Goal: Information Seeking & Learning: Learn about a topic

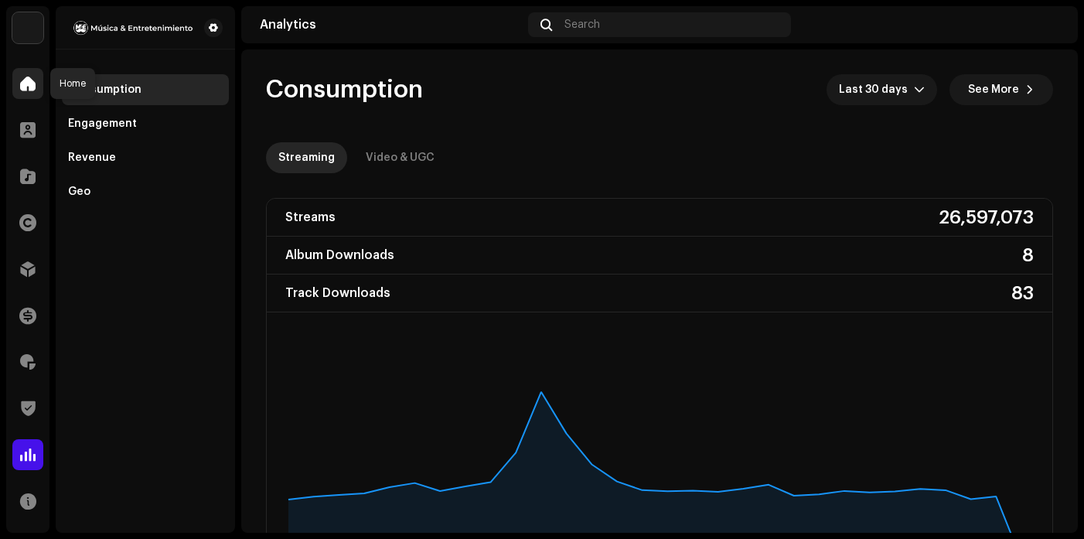
click at [31, 83] on span at bounding box center [27, 83] width 15 height 12
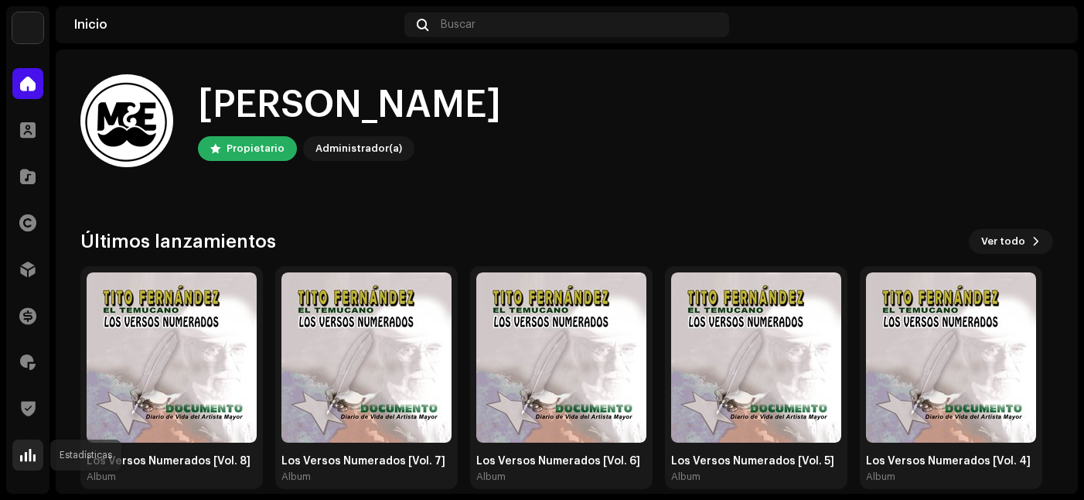
click at [21, 452] on span at bounding box center [27, 454] width 15 height 12
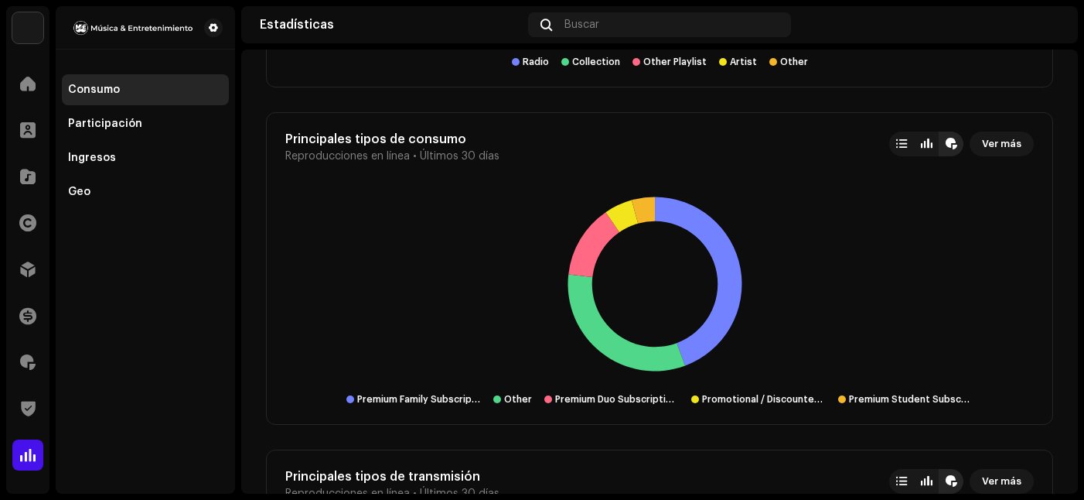
scroll to position [3207, 0]
click at [992, 138] on span "Ver más" at bounding box center [1001, 144] width 39 height 31
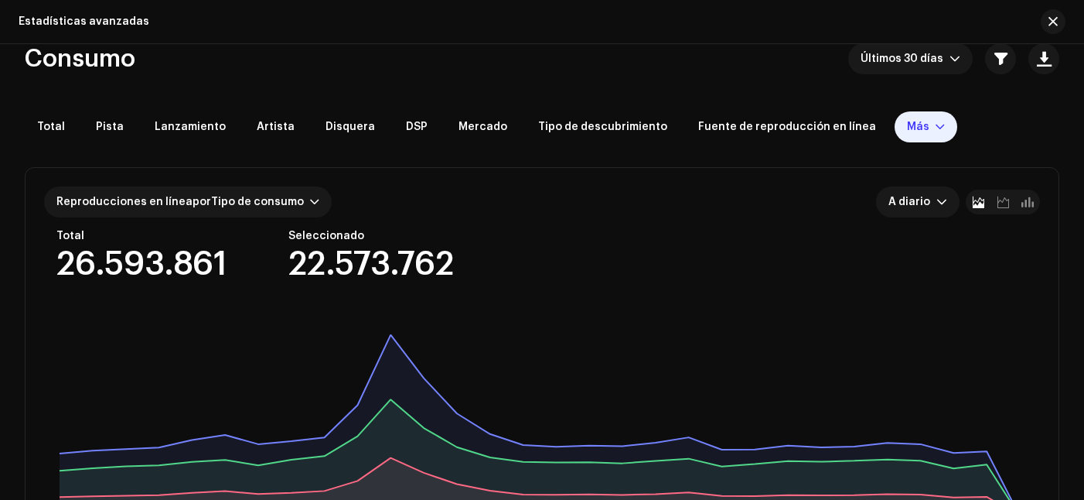
scroll to position [23, 0]
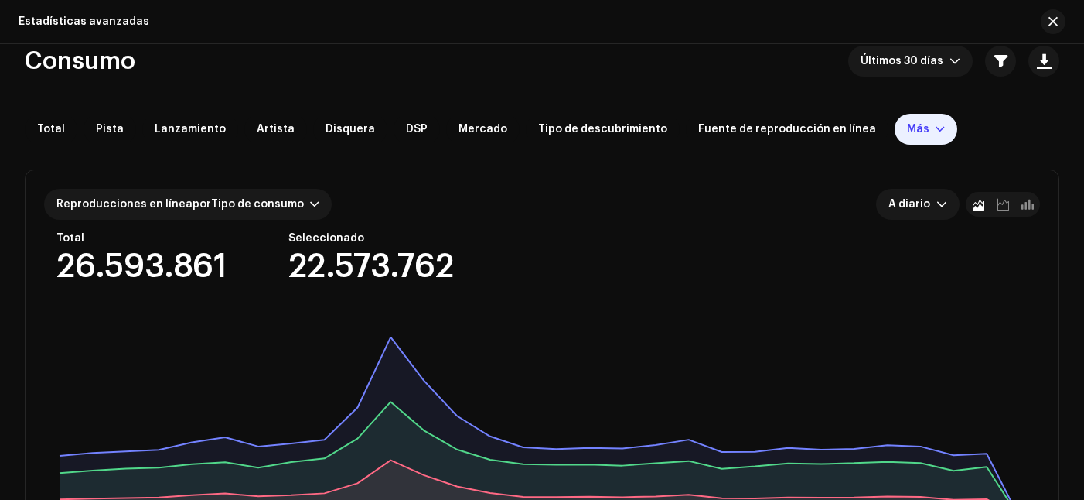
click at [895, 118] on div "Más" at bounding box center [926, 129] width 63 height 31
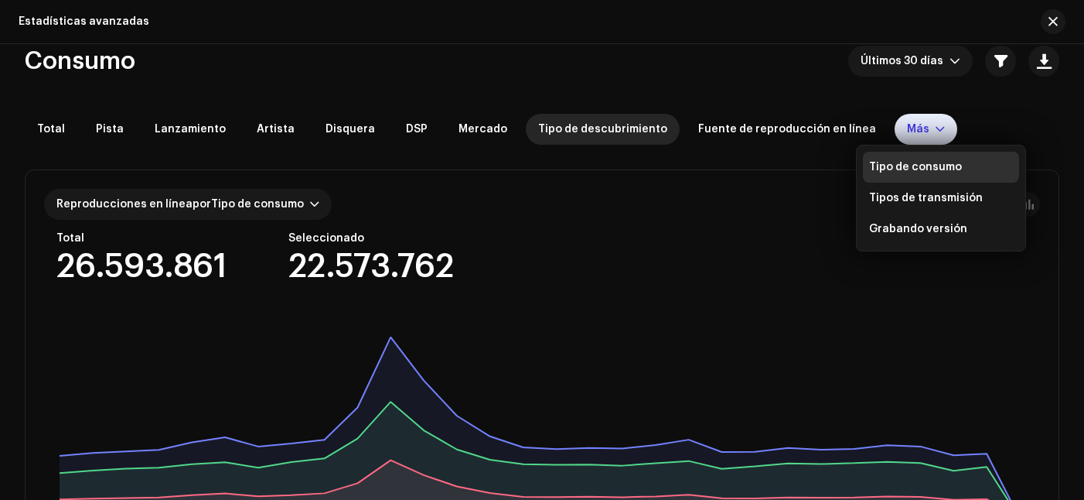
click at [643, 135] on div "Tipo de descubrimiento" at bounding box center [603, 129] width 154 height 31
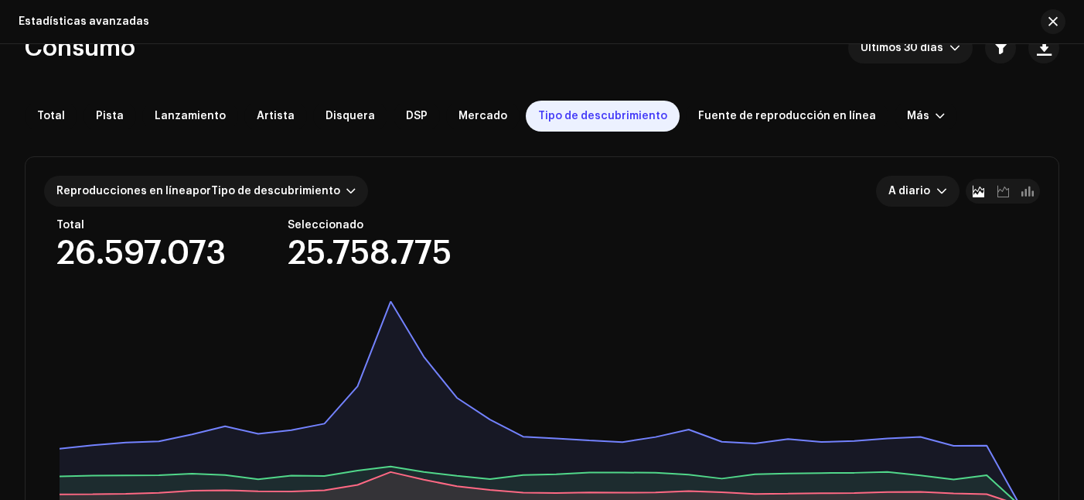
scroll to position [26, 0]
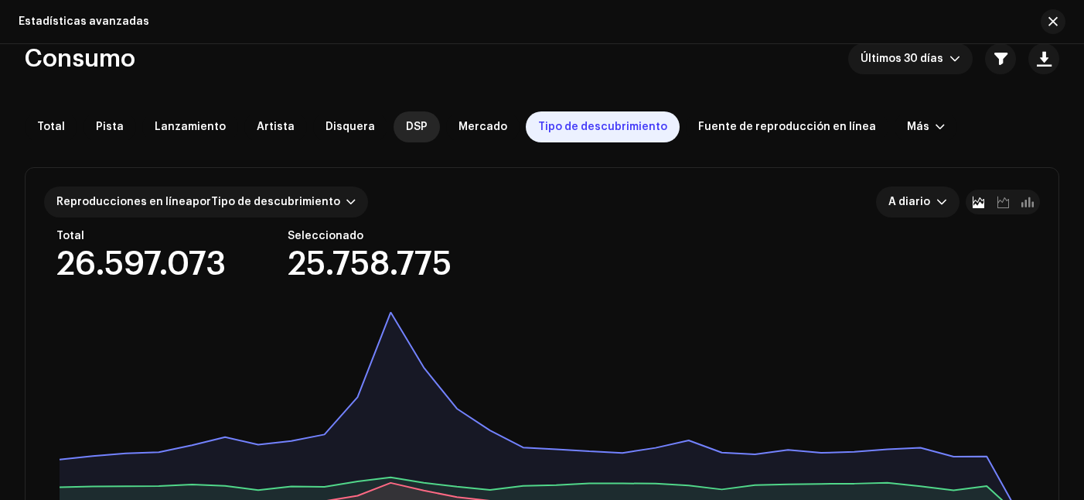
click at [408, 128] on span "DSP" at bounding box center [417, 127] width 22 height 12
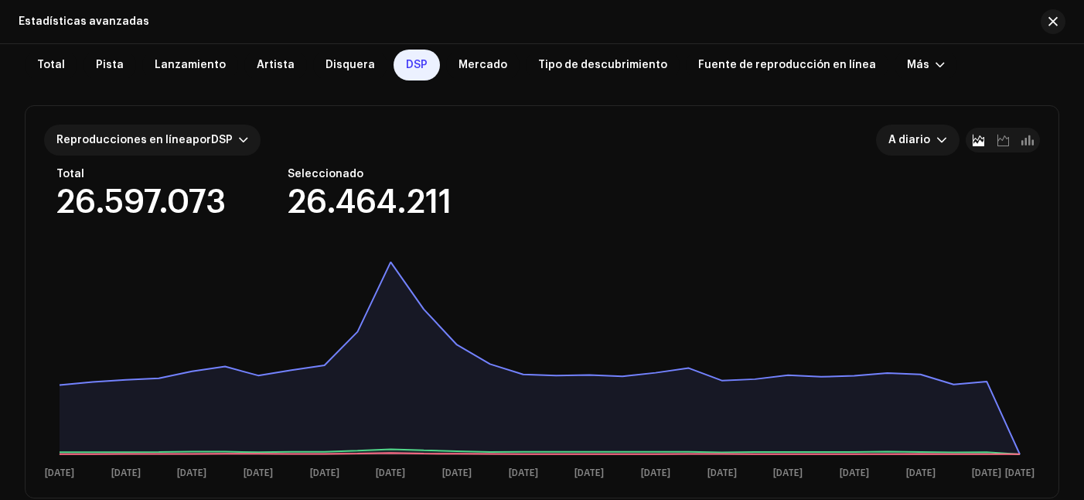
scroll to position [84, 0]
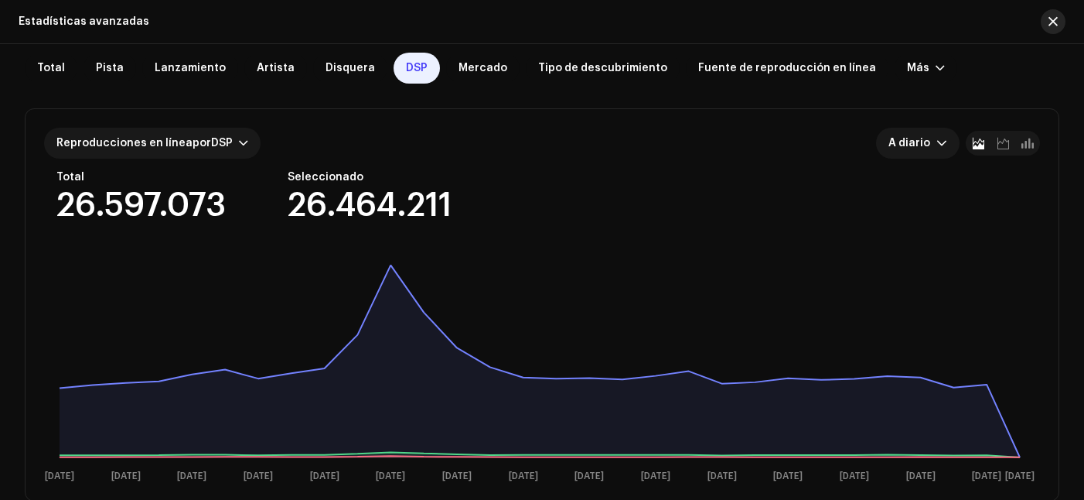
click at [1053, 18] on span "button" at bounding box center [1052, 21] width 9 height 12
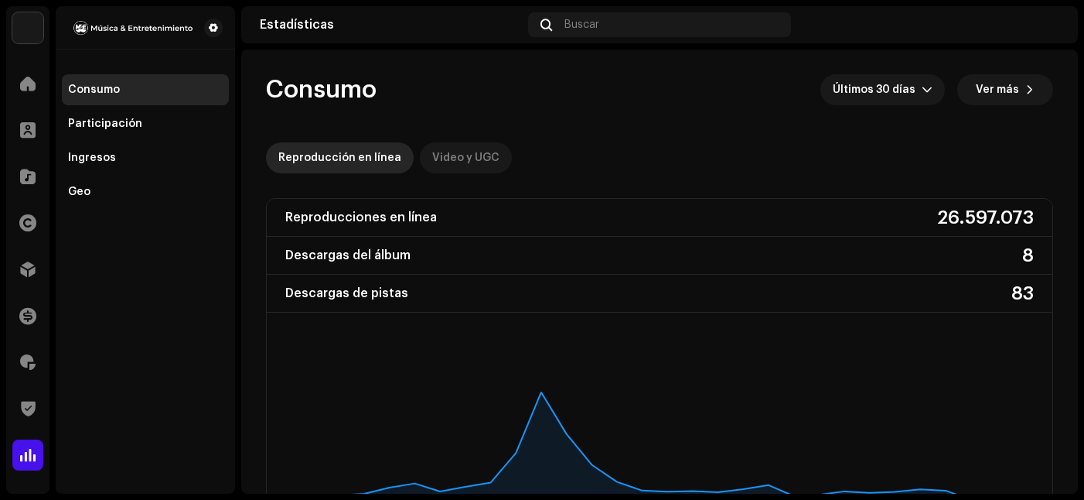
click at [470, 154] on div "Video y UGC" at bounding box center [465, 157] width 67 height 31
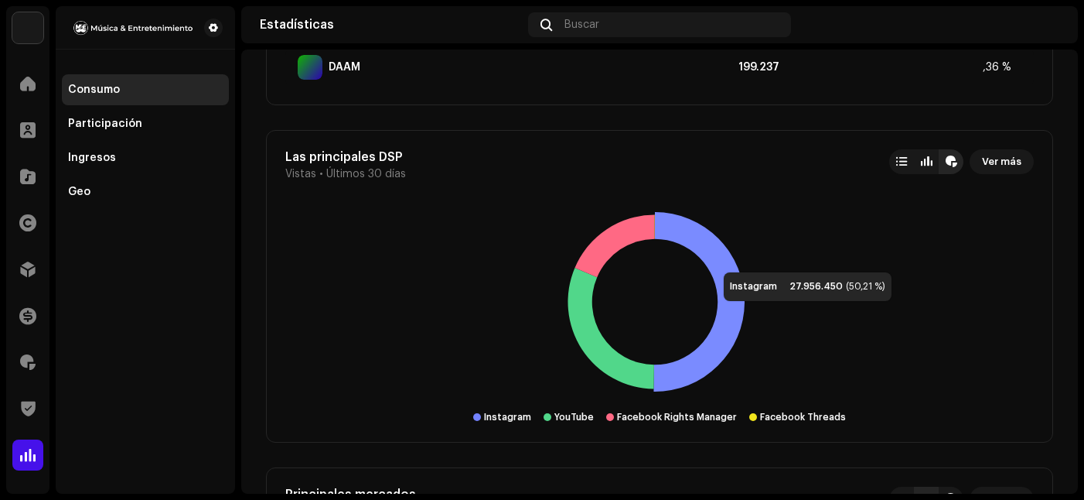
scroll to position [1764, 0]
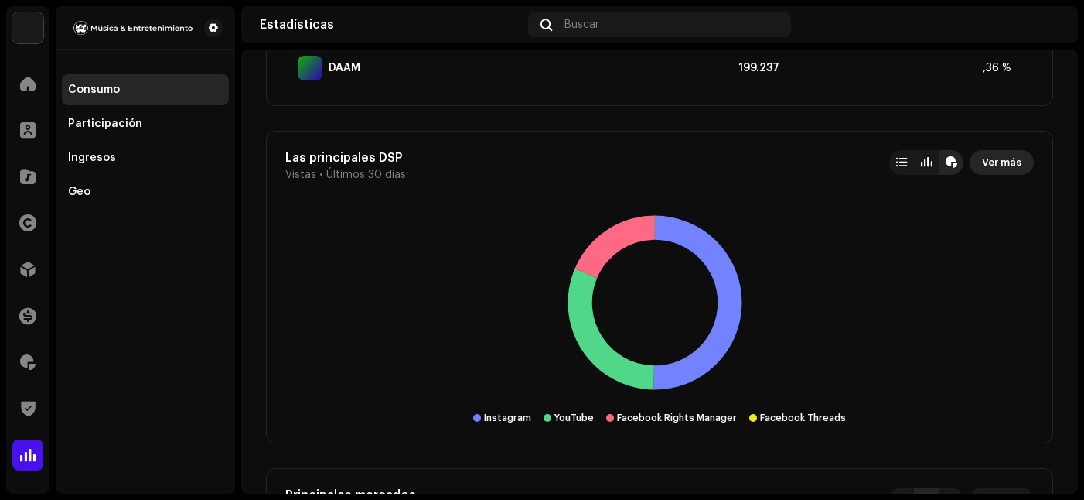
click at [990, 160] on span "Ver más" at bounding box center [1001, 162] width 39 height 31
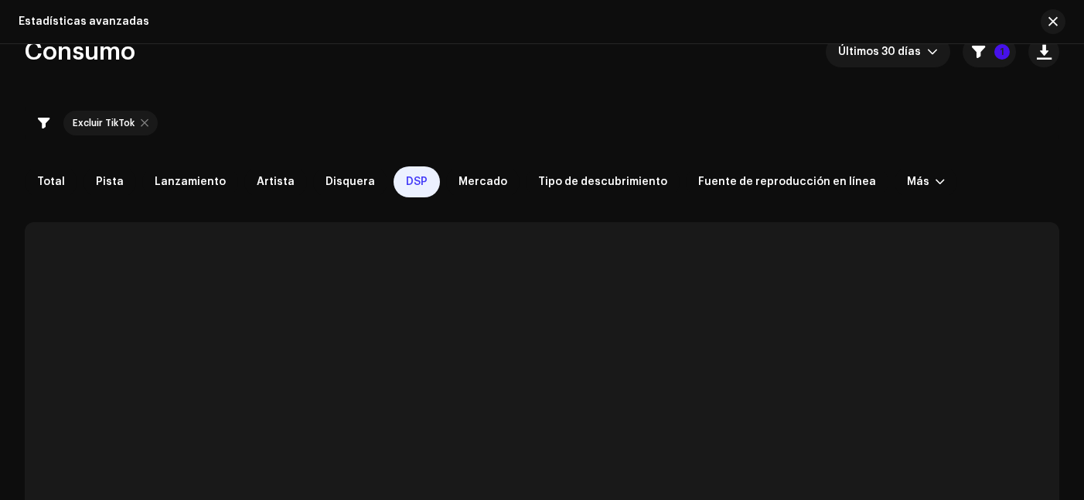
scroll to position [33, 0]
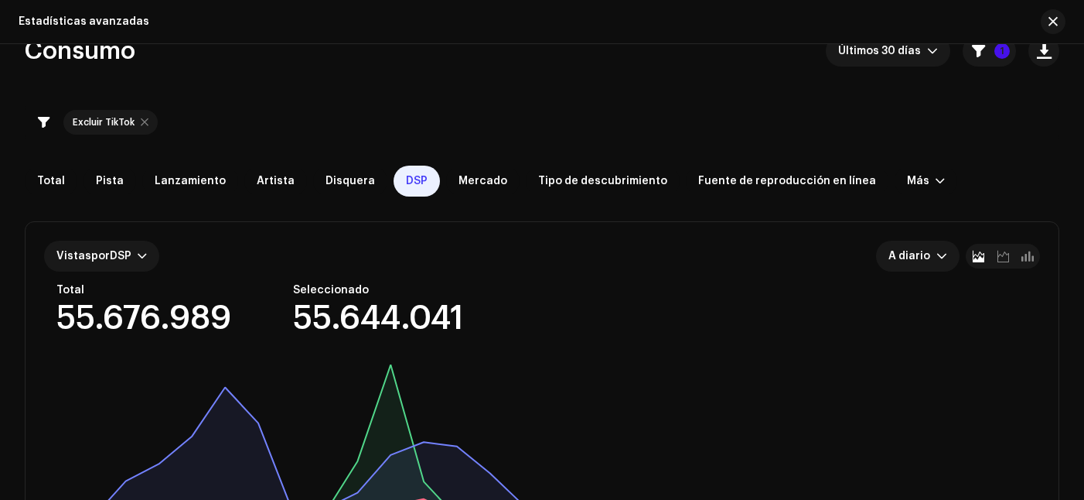
click at [143, 122] on div at bounding box center [145, 122] width 8 height 12
checkbox input "false"
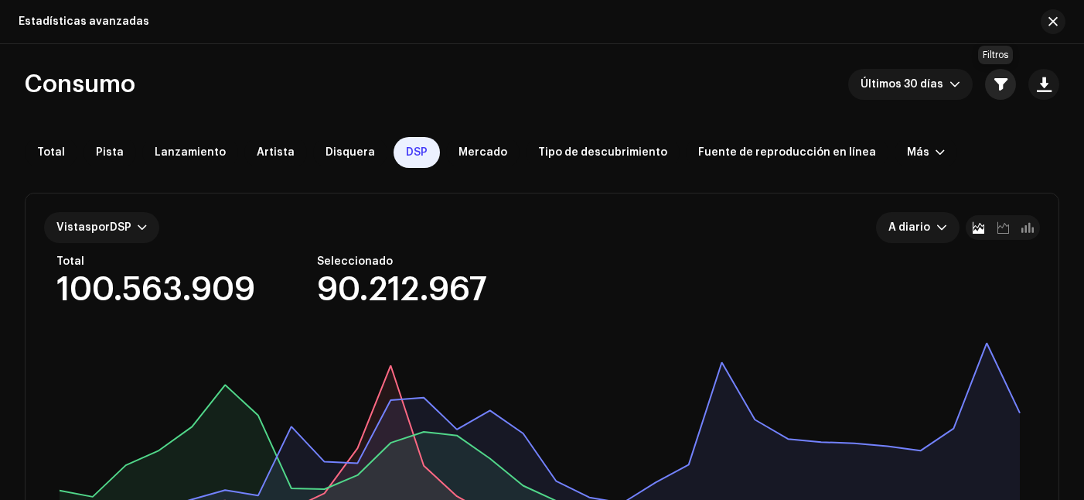
click at [994, 85] on span "button" at bounding box center [1000, 84] width 13 height 12
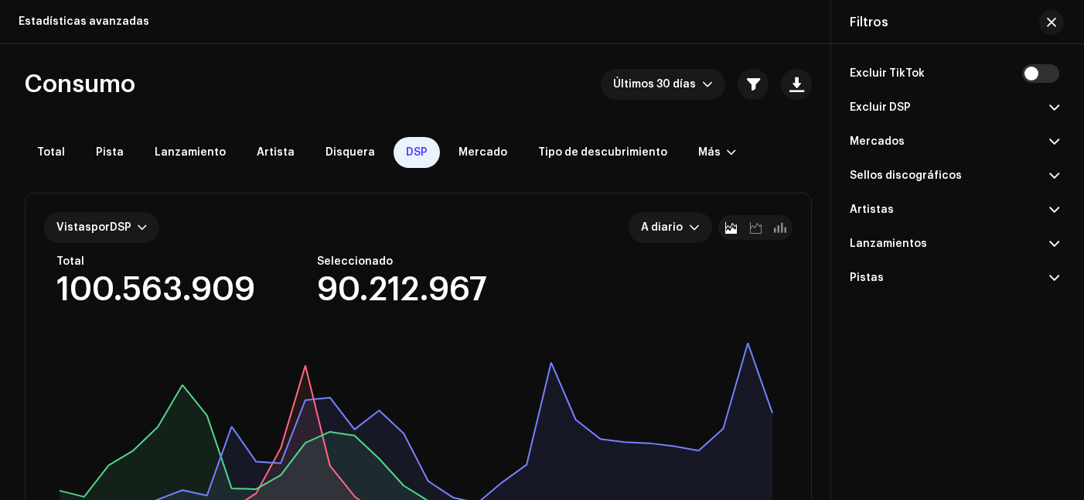
click at [564, 84] on div "Consumo Últimos 30 [PERSON_NAME]" at bounding box center [418, 84] width 787 height 31
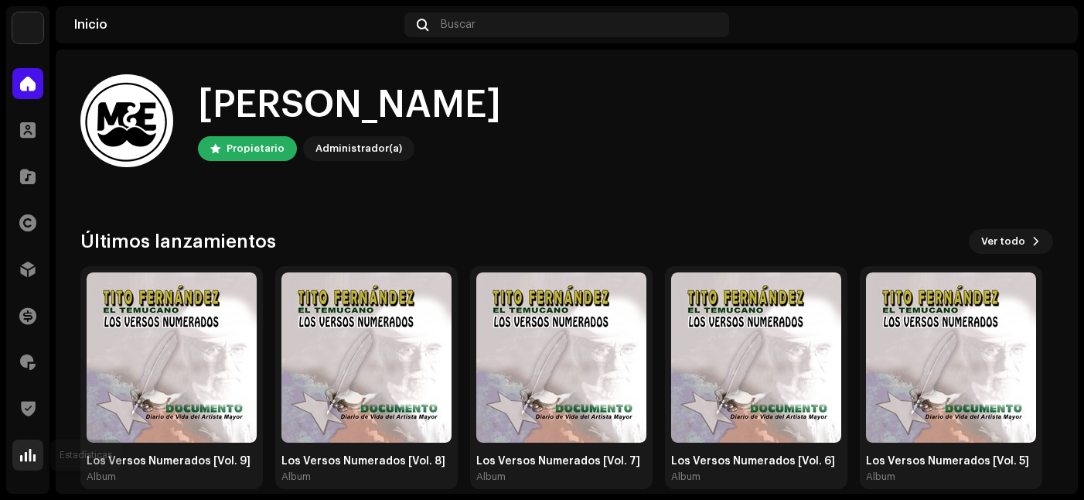
click at [34, 450] on span at bounding box center [27, 454] width 15 height 12
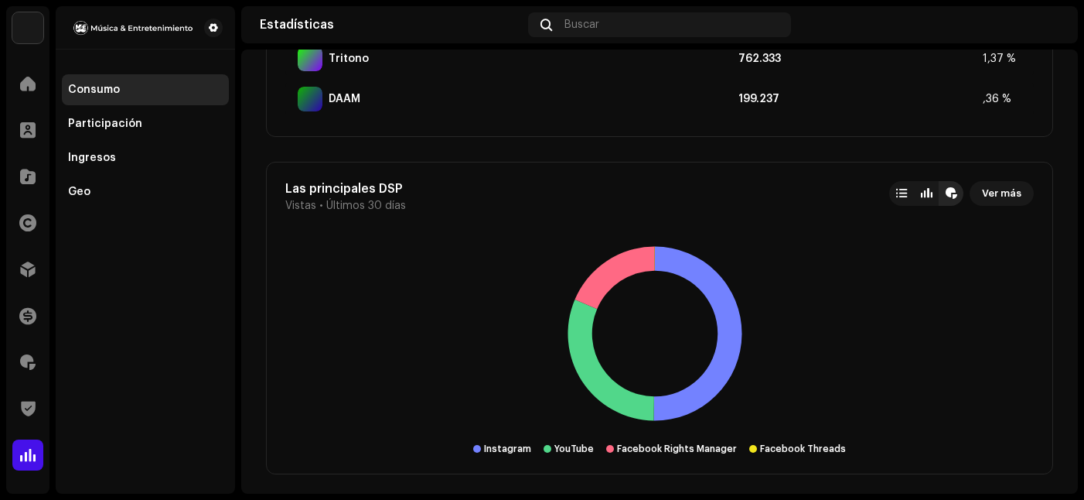
scroll to position [1745, 0]
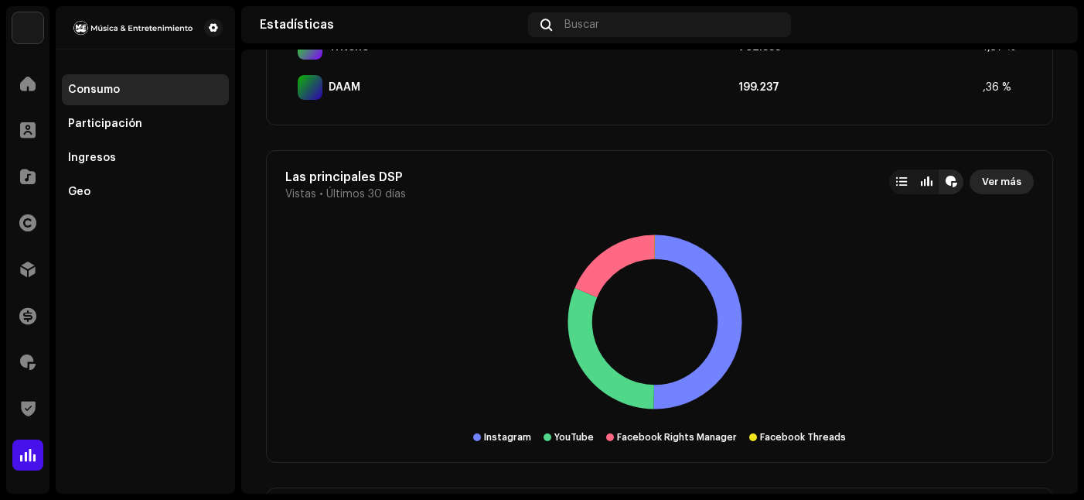
click at [990, 179] on span "Ver más" at bounding box center [1001, 181] width 39 height 31
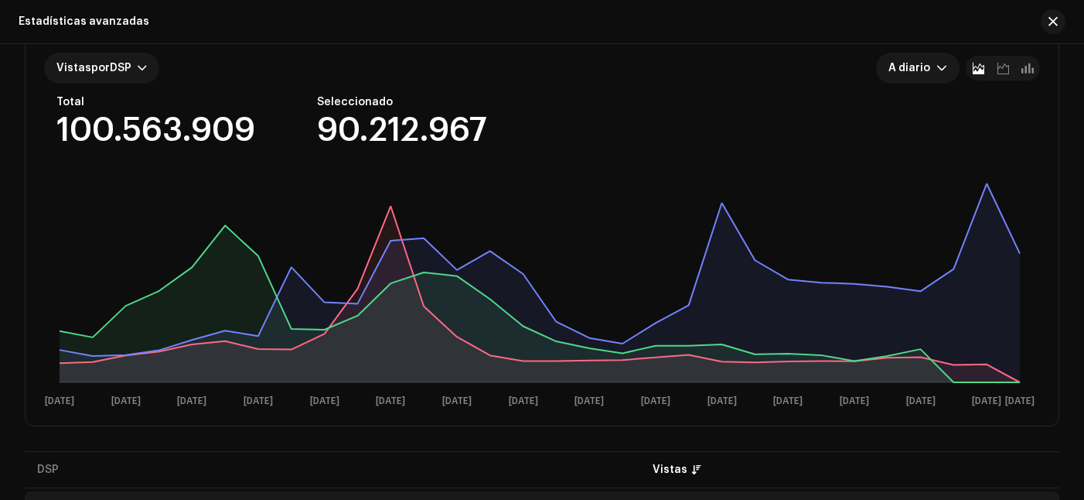
scroll to position [289, 0]
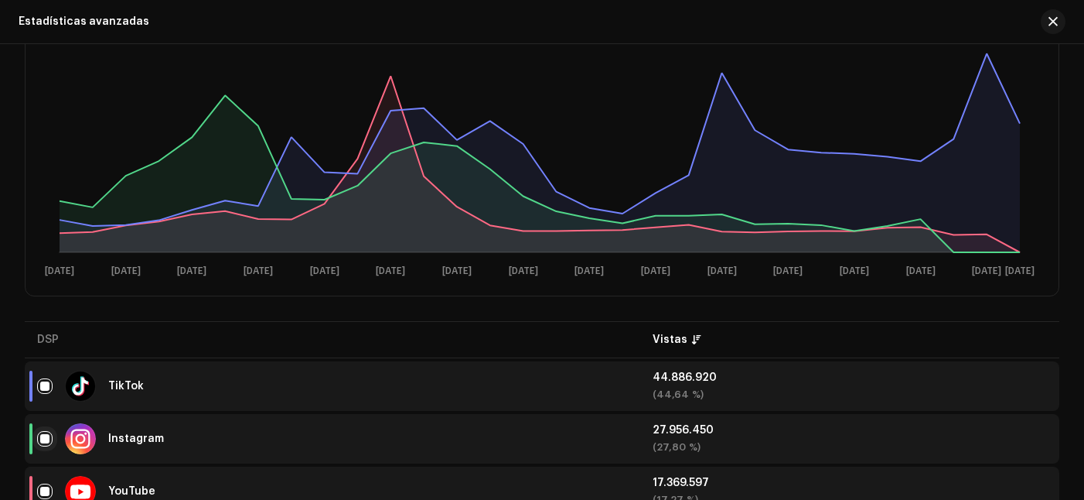
click at [43, 441] on input "checkbox" at bounding box center [44, 438] width 15 height 15
click at [43, 441] on input "Row Unselected" at bounding box center [44, 438] width 15 height 15
checkbox input "true"
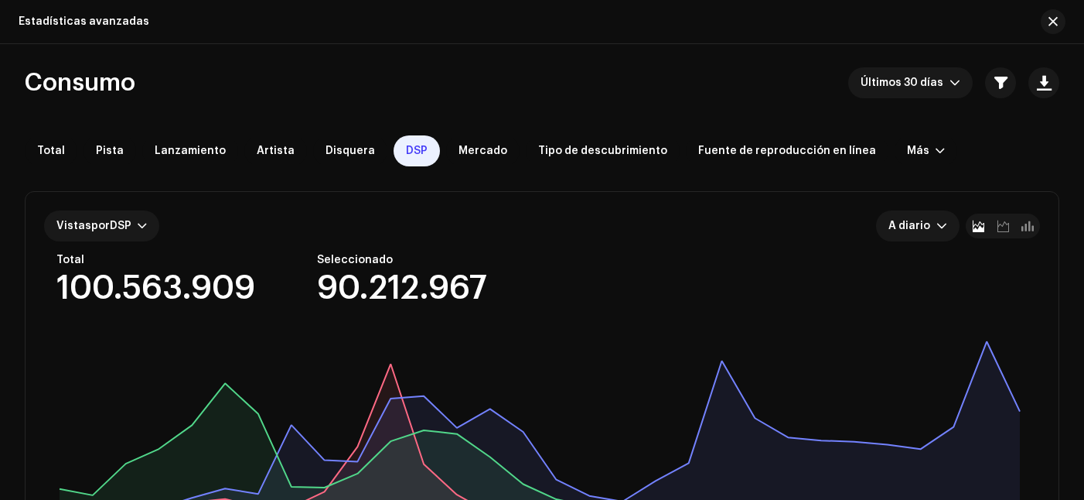
scroll to position [0, 0]
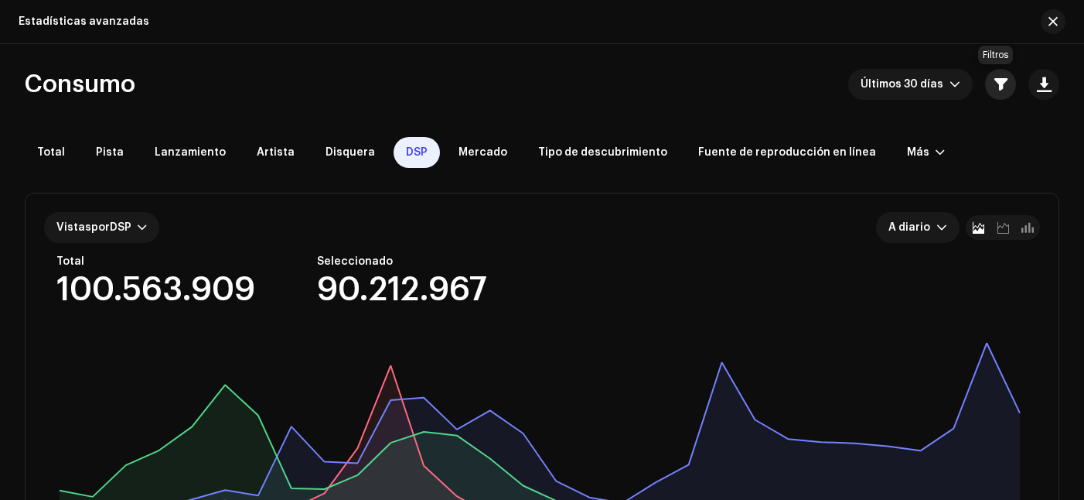
click at [994, 90] on span "button" at bounding box center [1000, 84] width 13 height 12
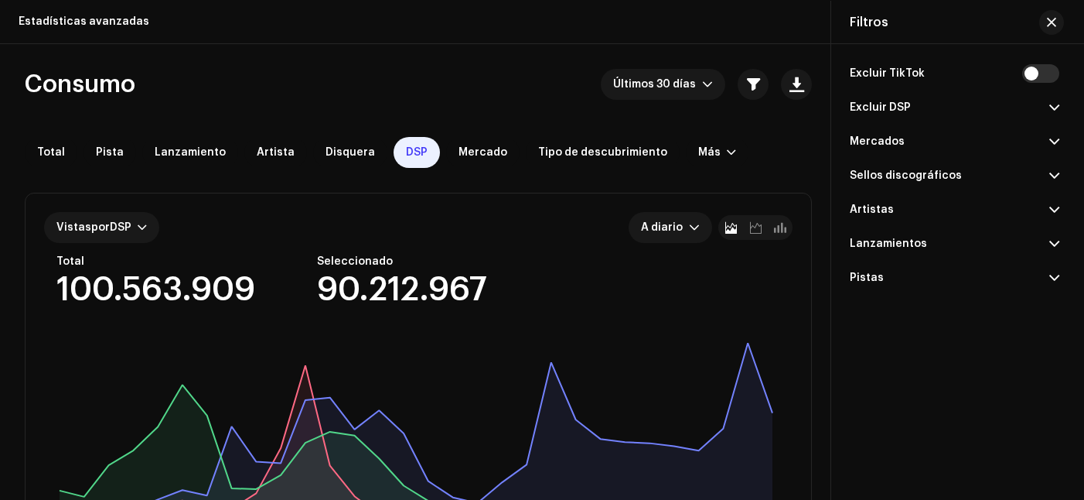
drag, startPoint x: 1030, startPoint y: 107, endPoint x: 1004, endPoint y: 25, distance: 86.1
click at [1004, 25] on div "Filtros" at bounding box center [954, 22] width 247 height 43
click at [1056, 112] on span at bounding box center [1054, 107] width 10 height 12
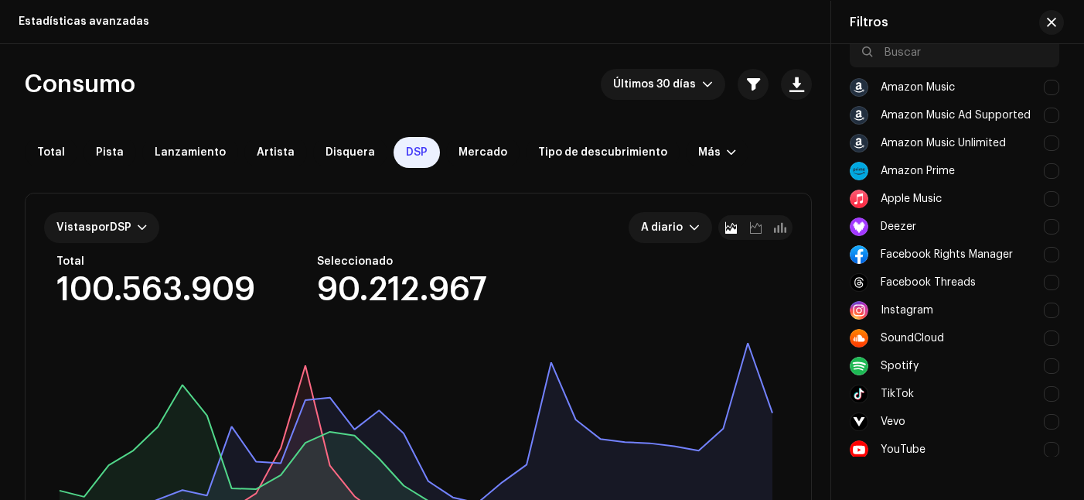
scroll to position [87, 0]
click at [1045, 397] on div at bounding box center [1051, 394] width 15 height 15
checkbox input "true"
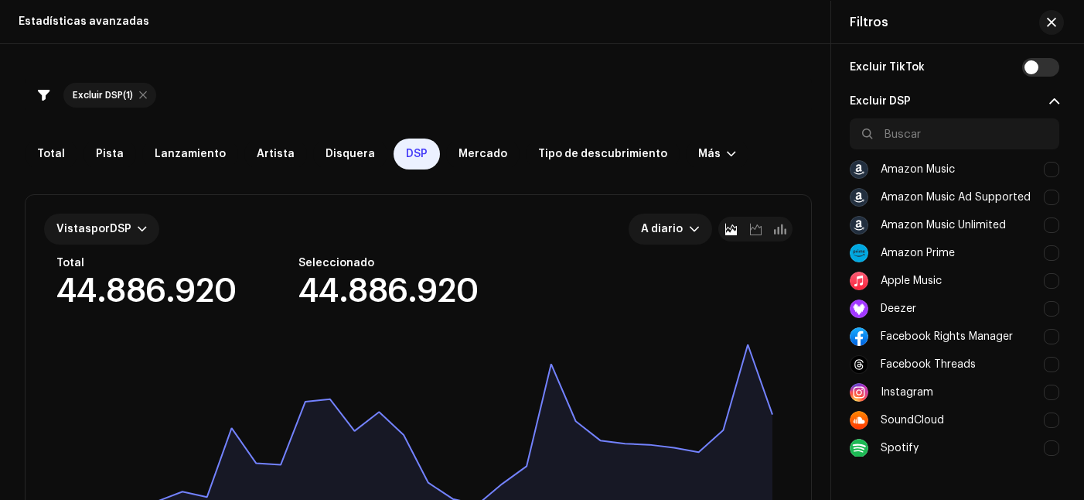
scroll to position [59, 0]
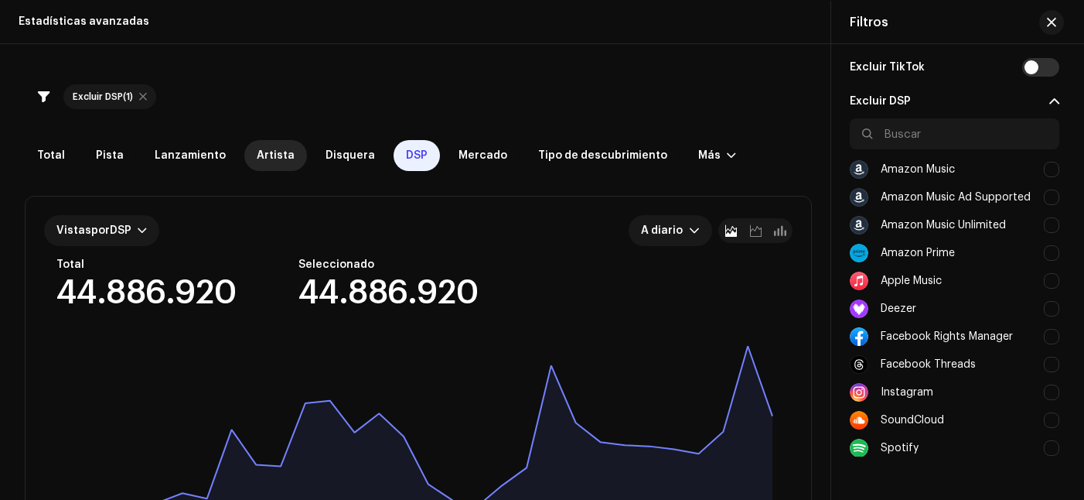
click at [261, 154] on span "Artista" at bounding box center [276, 155] width 38 height 12
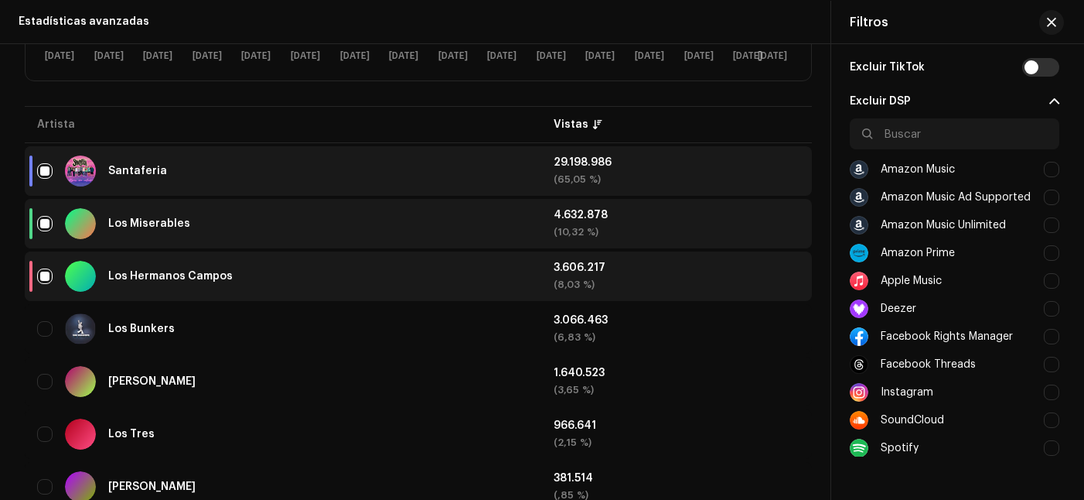
scroll to position [565, 0]
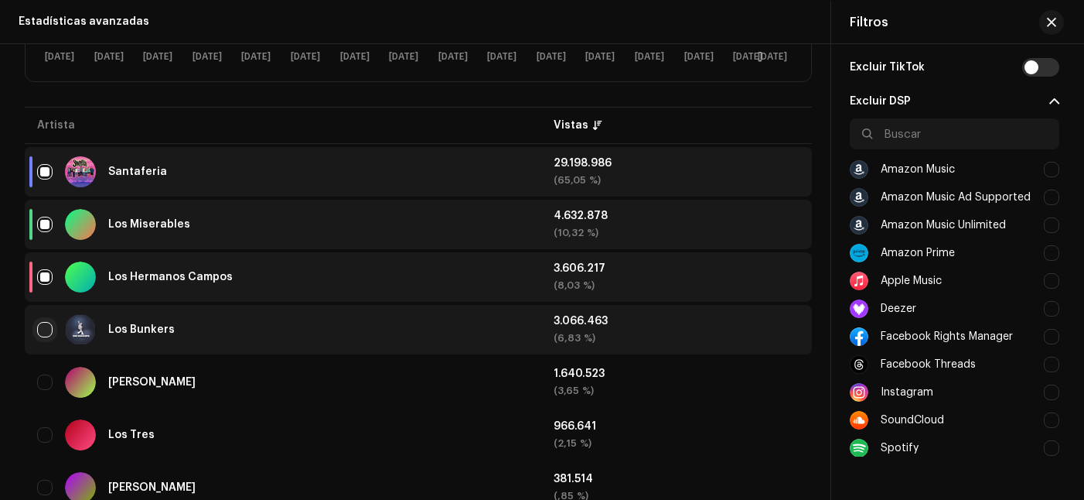
click at [46, 331] on input "checkbox" at bounding box center [44, 329] width 15 height 15
checkbox input "true"
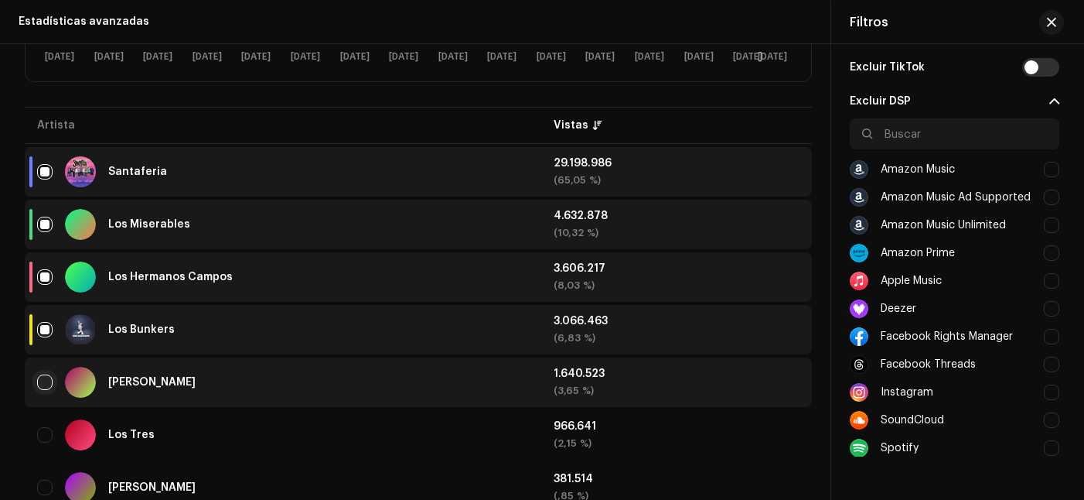
click at [50, 374] on input "Row Unselected" at bounding box center [44, 381] width 15 height 15
checkbox input "true"
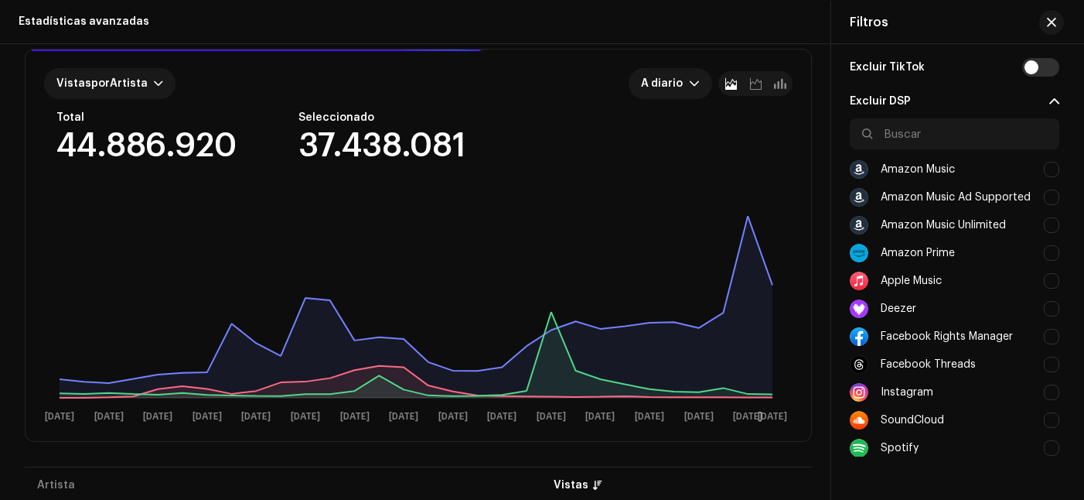
scroll to position [195, 0]
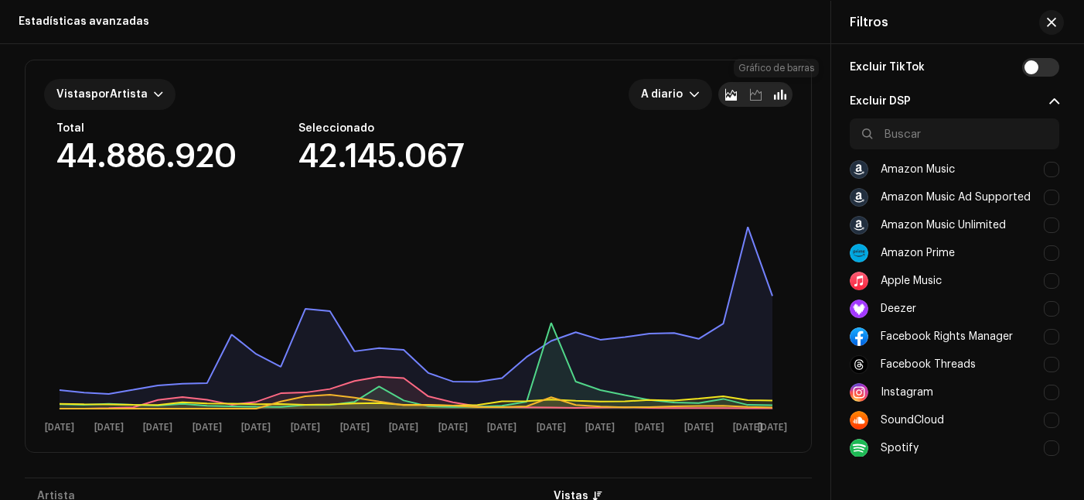
click at [774, 99] on span at bounding box center [780, 94] width 12 height 12
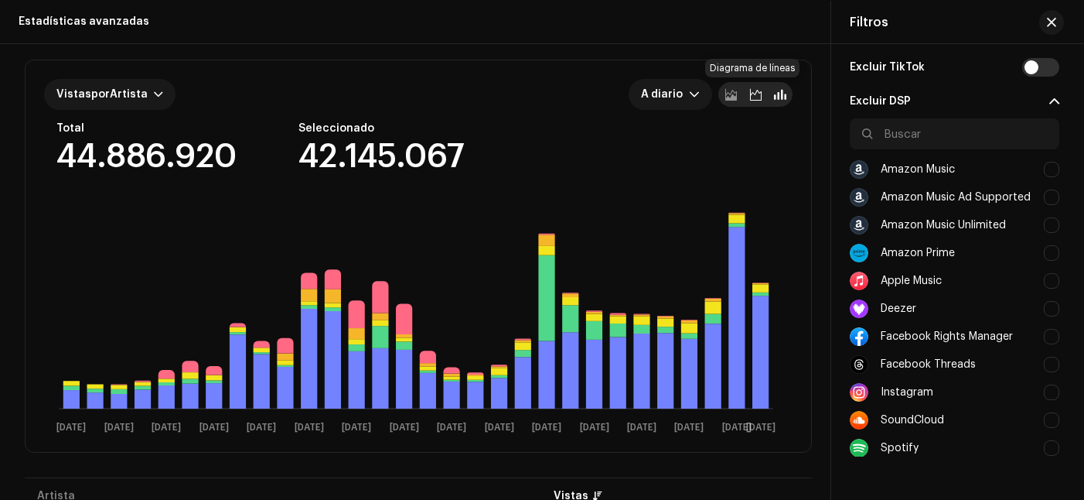
click at [755, 97] on span at bounding box center [756, 94] width 12 height 12
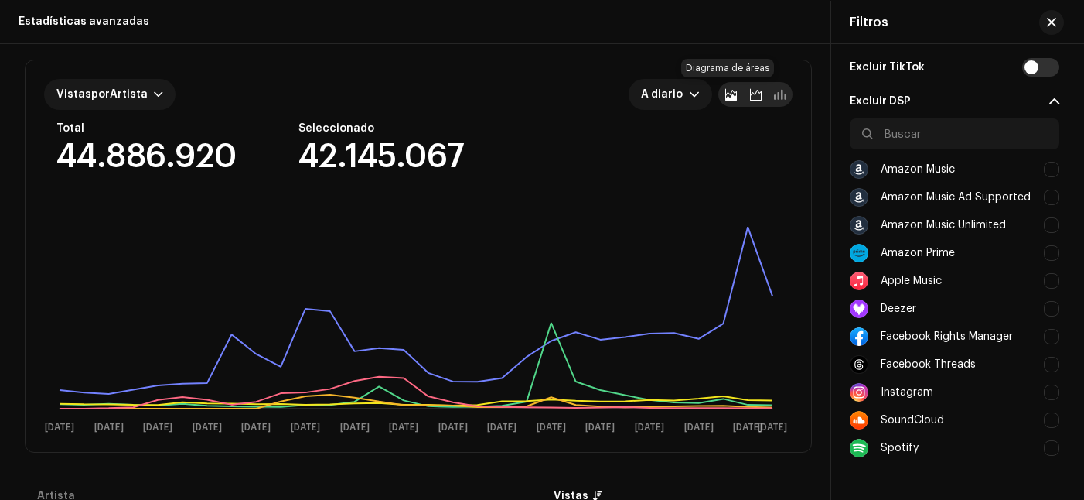
click at [725, 94] on span at bounding box center [731, 94] width 12 height 12
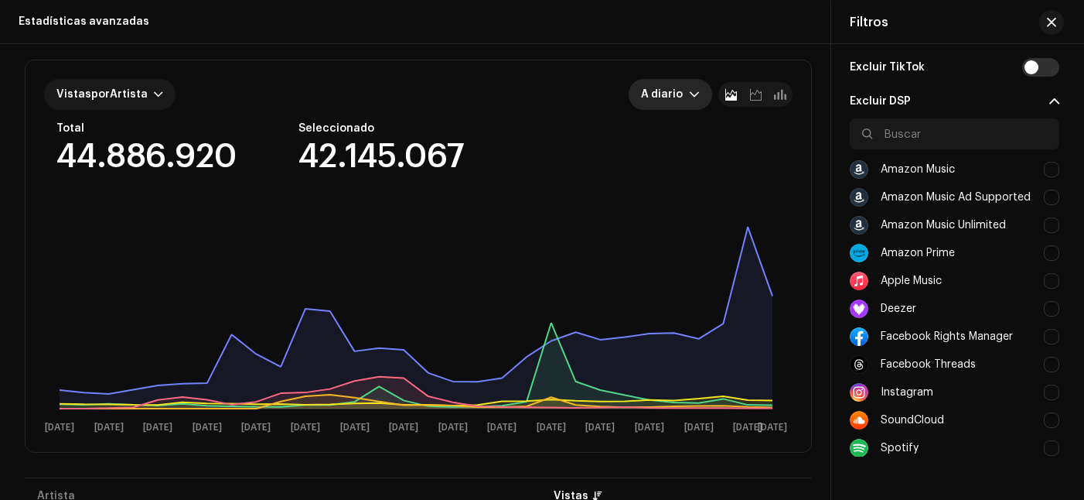
click at [682, 97] on span "A diario" at bounding box center [665, 94] width 48 height 31
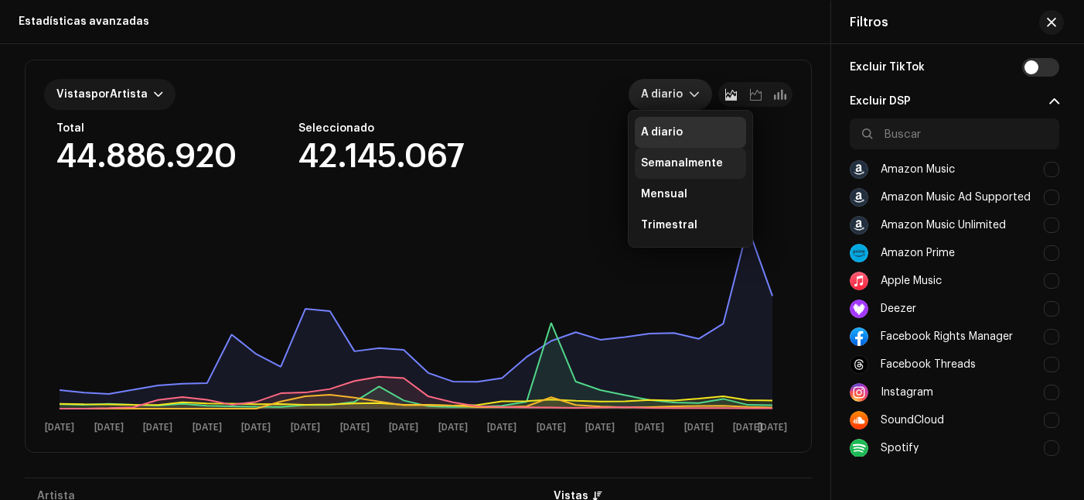
click at [672, 165] on div "Semanalmente" at bounding box center [682, 162] width 82 height 15
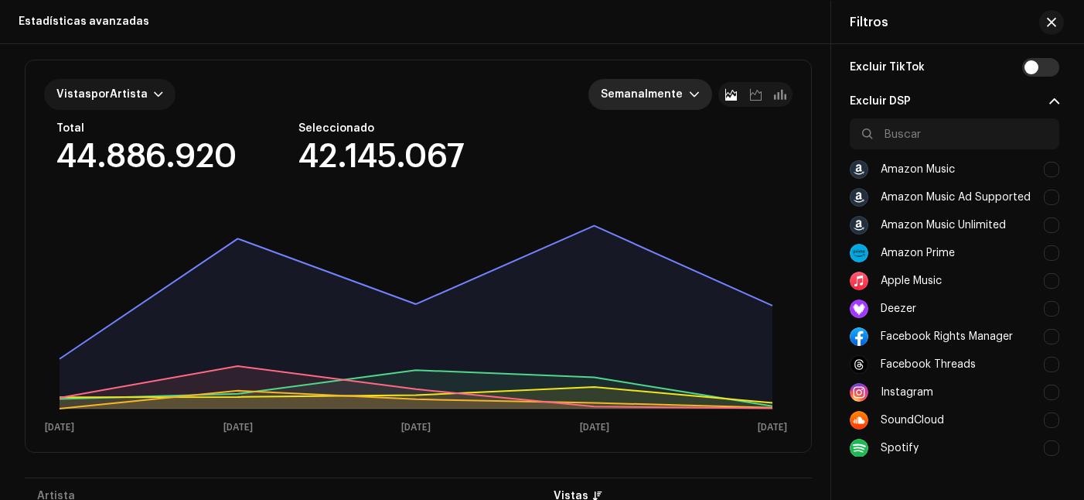
click at [691, 87] on div "dropdown trigger" at bounding box center [694, 94] width 11 height 31
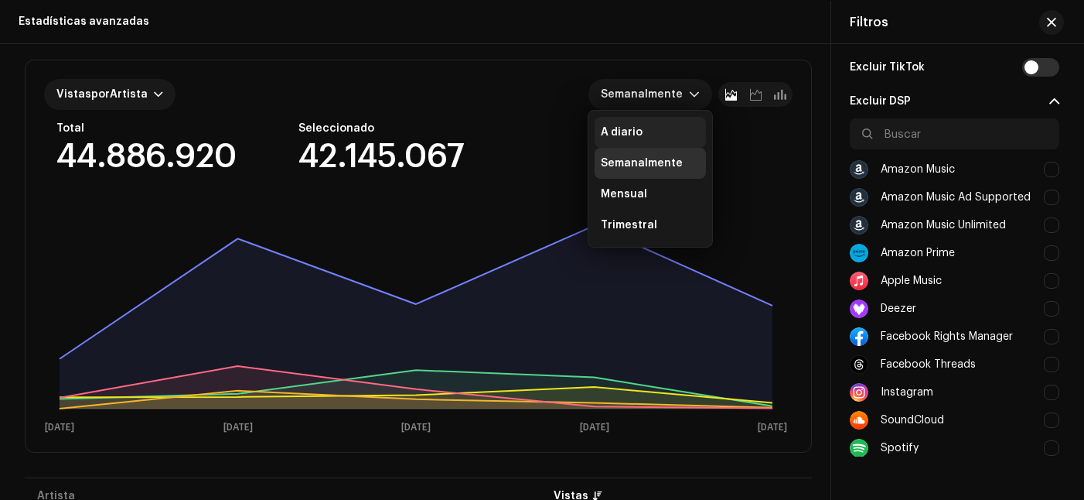
click at [660, 138] on div "A diario" at bounding box center [650, 131] width 99 height 15
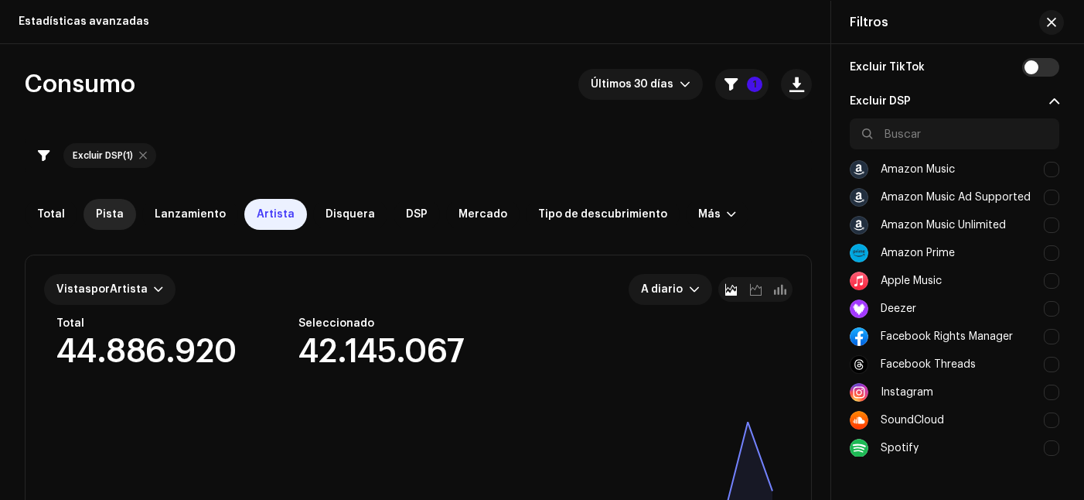
click at [121, 213] on div "Pista" at bounding box center [110, 214] width 53 height 31
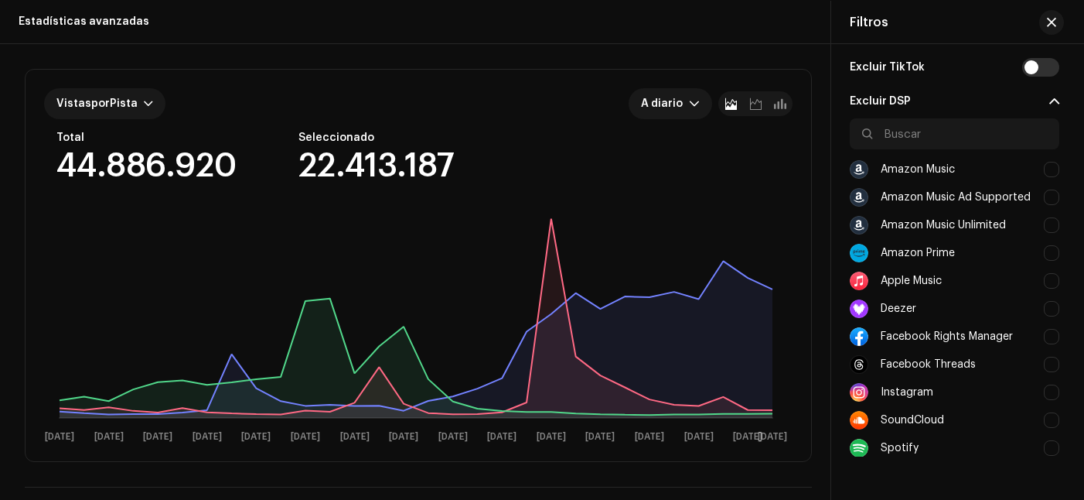
scroll to position [252, 0]
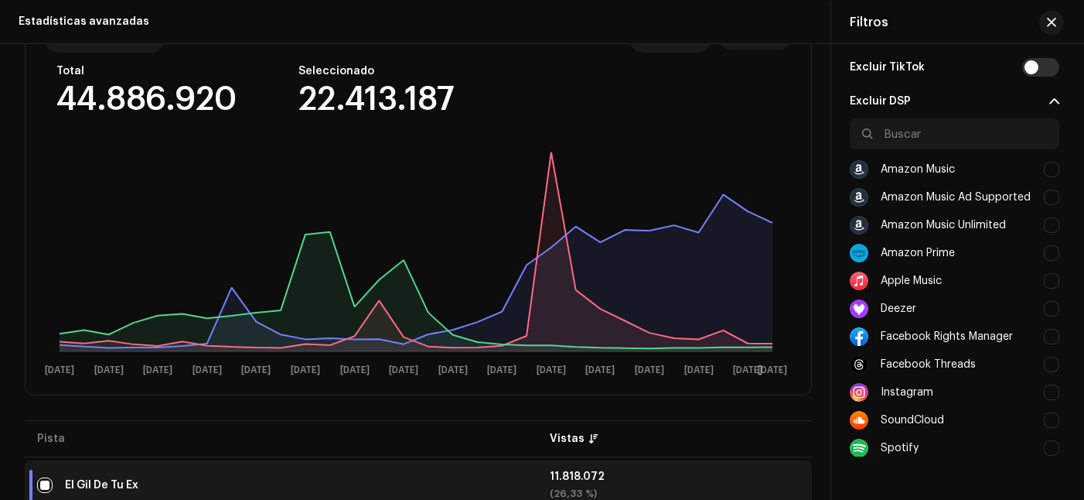
click at [931, 26] on div "Filtros" at bounding box center [954, 22] width 247 height 43
click at [1046, 392] on div at bounding box center [1051, 391] width 15 height 15
checkbox input "true"
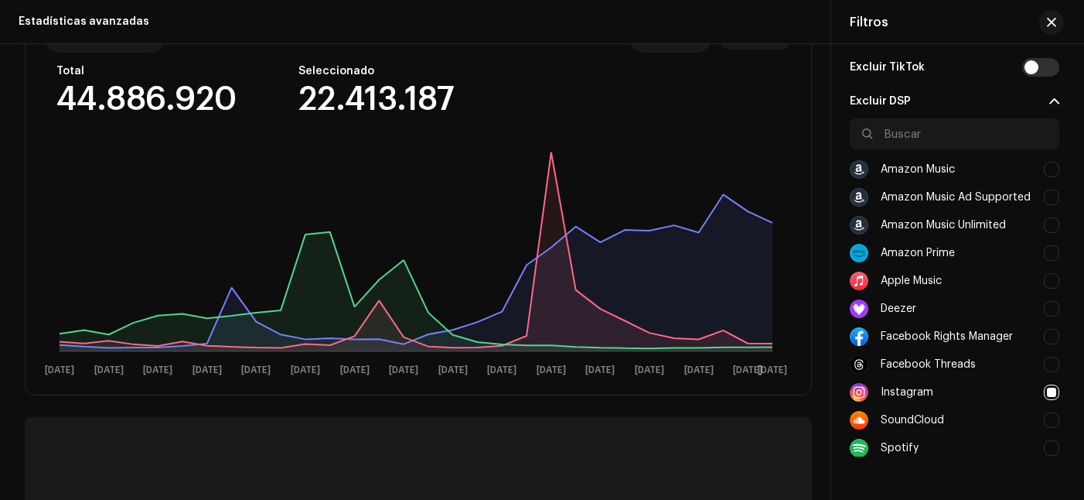
click at [1044, 339] on div at bounding box center [1051, 336] width 15 height 15
checkbox input "true"
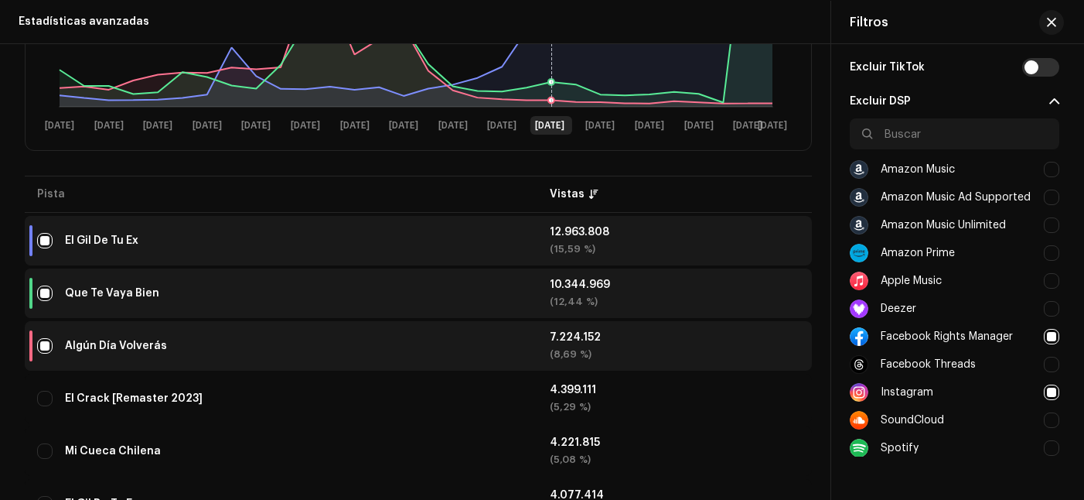
scroll to position [502, 0]
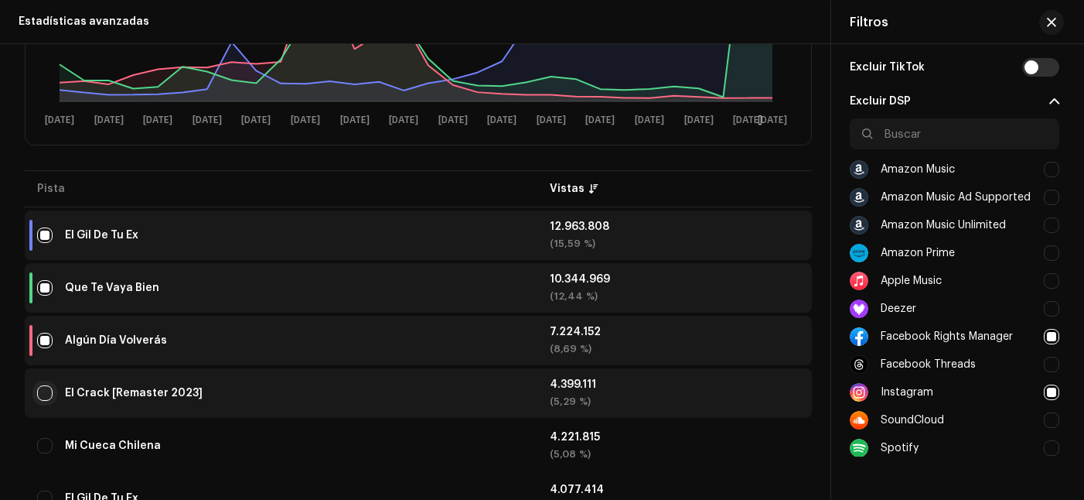
click at [48, 391] on input "checkbox" at bounding box center [44, 392] width 15 height 15
checkbox input "true"
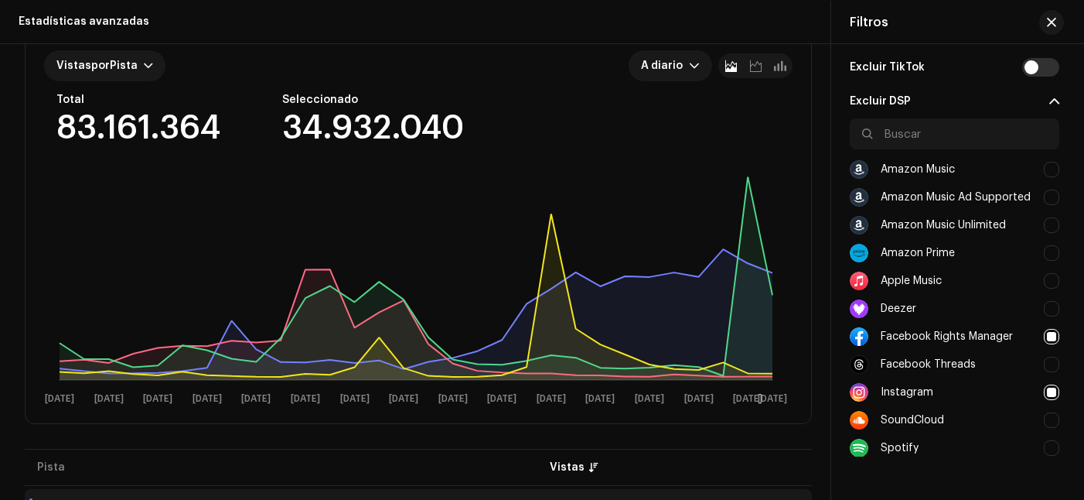
scroll to position [223, 0]
click at [1053, 27] on span "button" at bounding box center [1051, 22] width 9 height 12
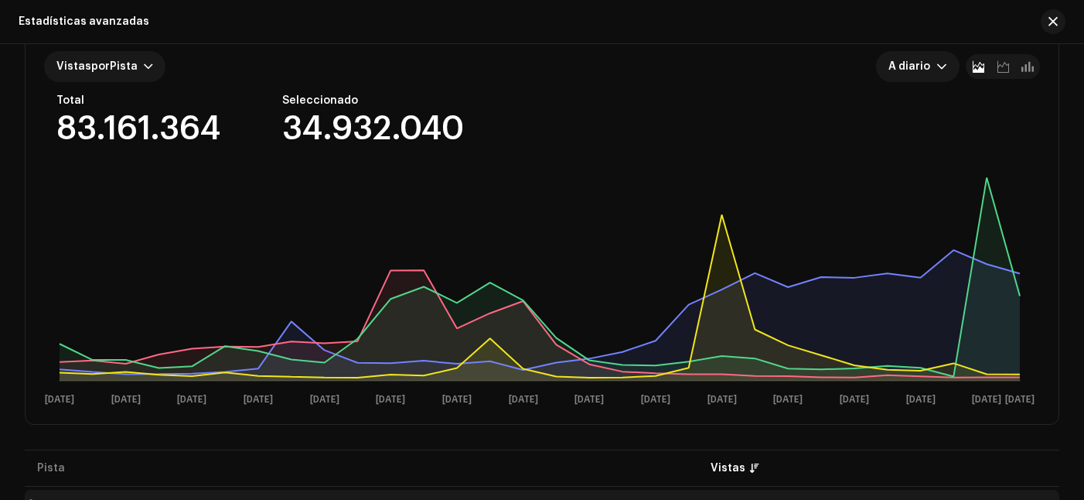
click at [1053, 27] on span "button" at bounding box center [1052, 21] width 9 height 12
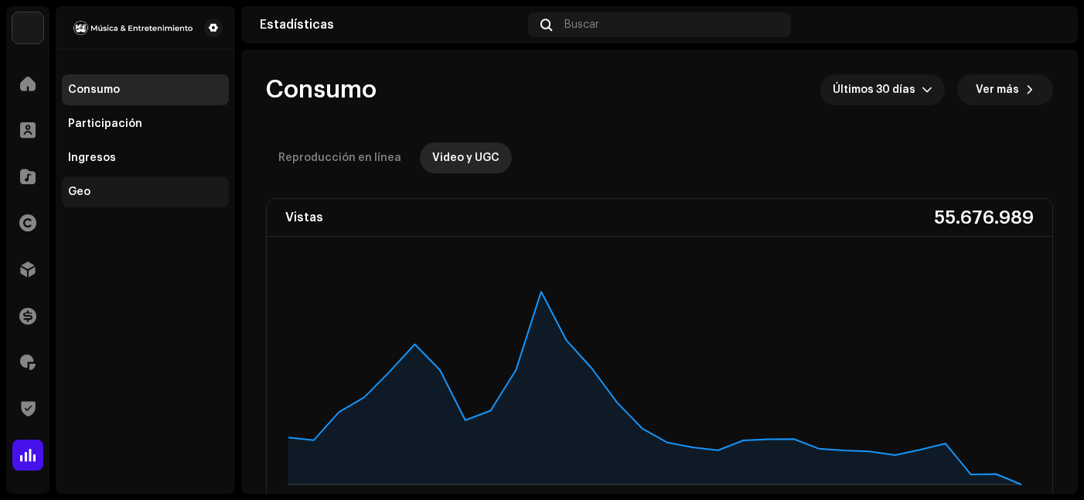
click at [101, 193] on div "Geo" at bounding box center [145, 192] width 155 height 12
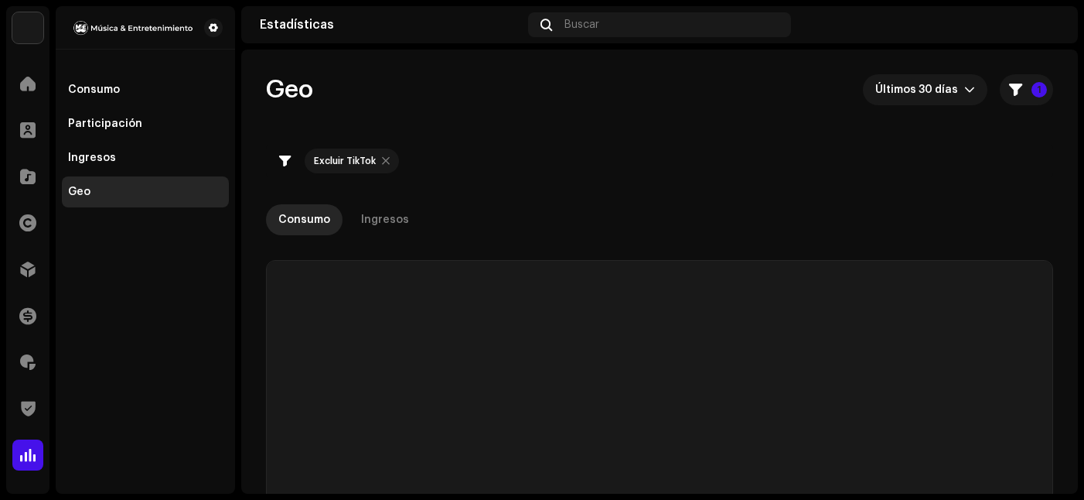
scroll to position [62, 0]
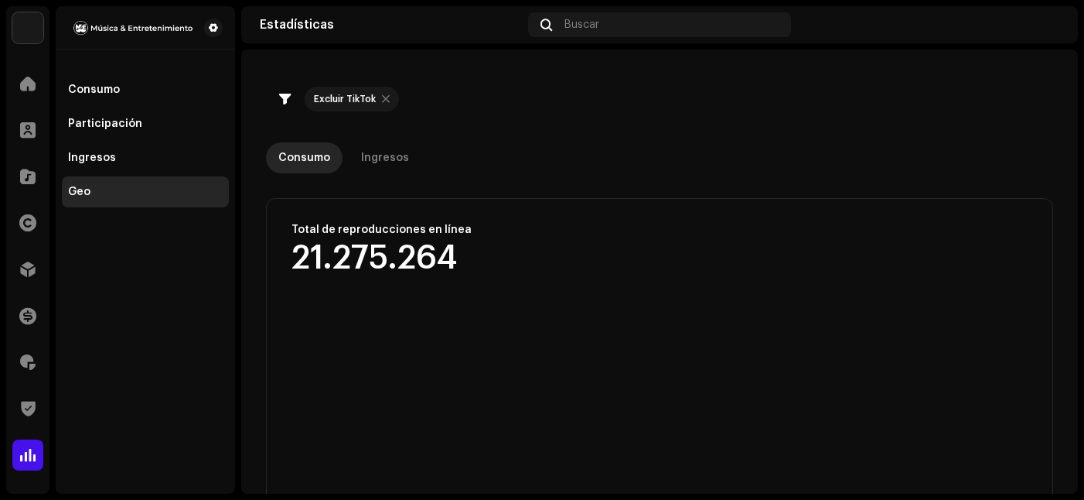
click at [387, 99] on div at bounding box center [386, 99] width 8 height 12
checkbox input "false"
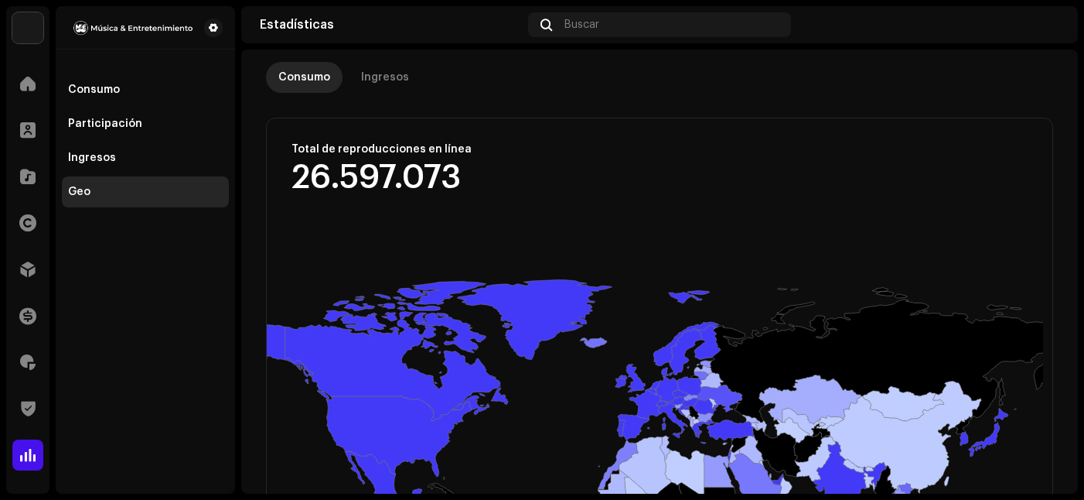
scroll to position [73, 0]
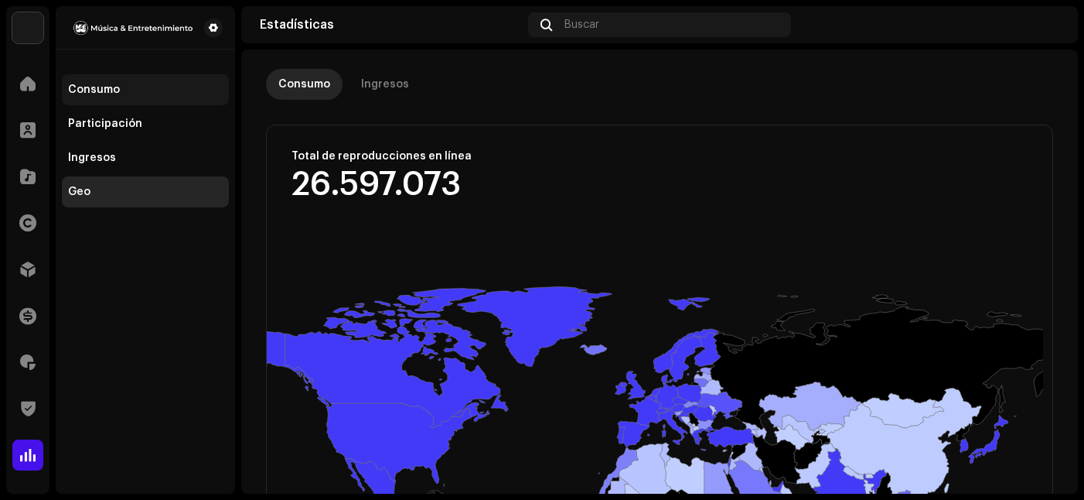
click at [145, 91] on div "Consumo" at bounding box center [145, 90] width 155 height 12
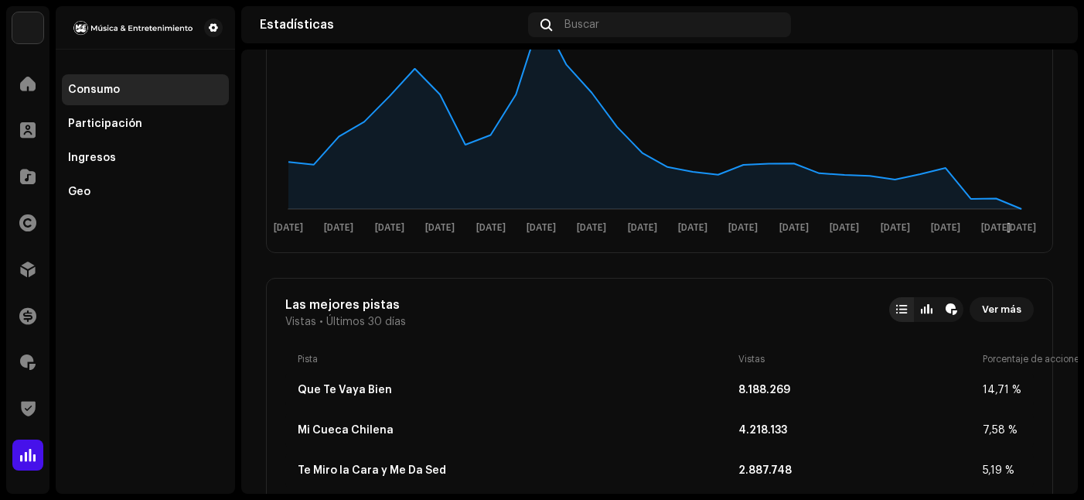
scroll to position [275, 0]
click at [33, 315] on span at bounding box center [27, 315] width 17 height 12
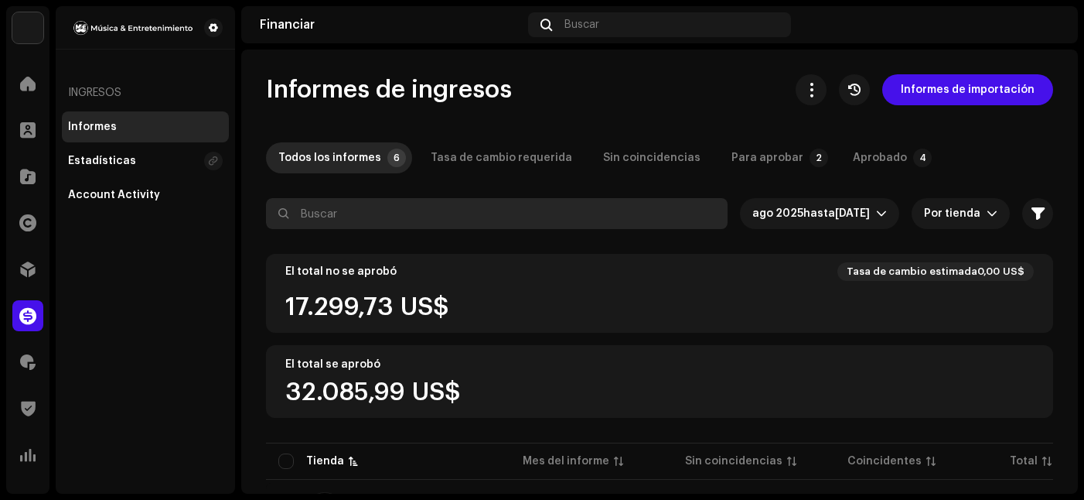
scroll to position [91, 0]
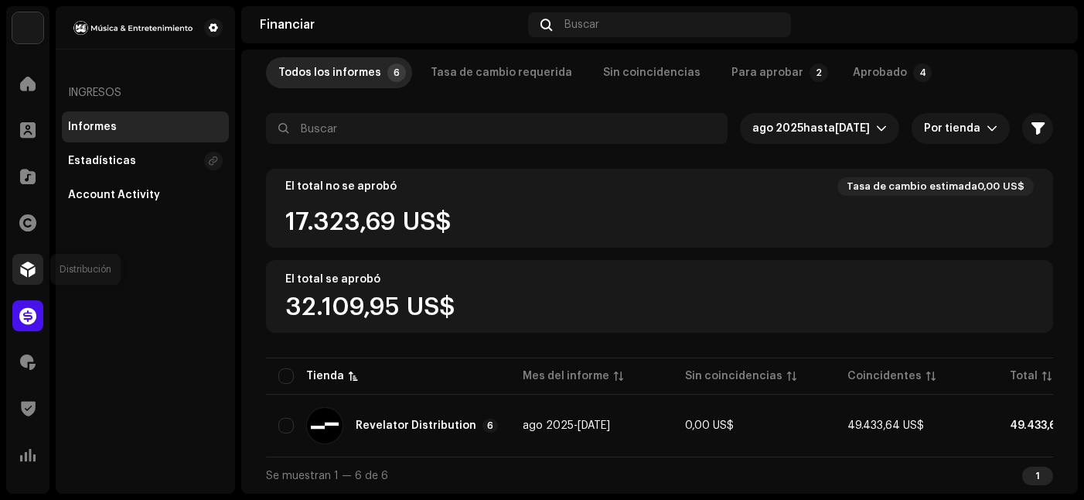
click at [24, 257] on div at bounding box center [27, 269] width 31 height 31
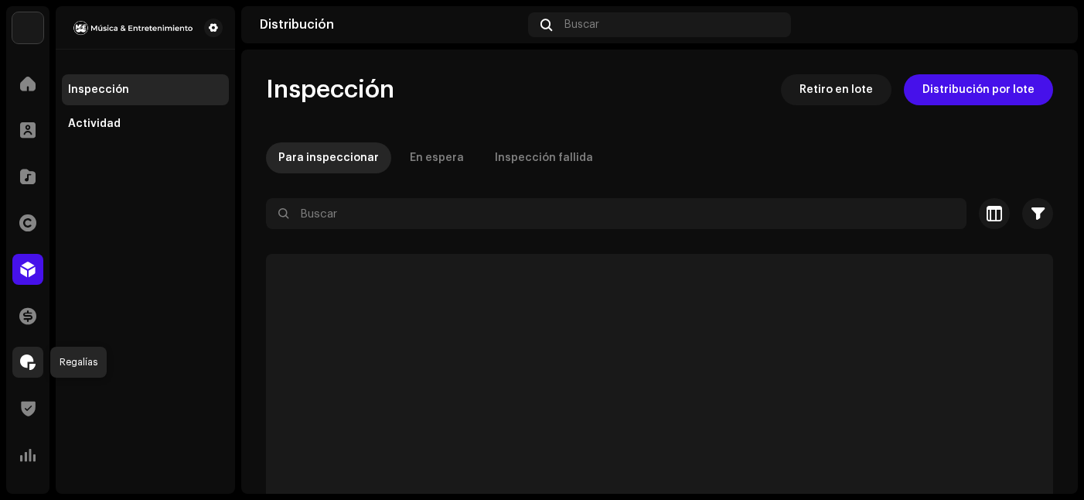
click at [32, 356] on span at bounding box center [27, 362] width 15 height 12
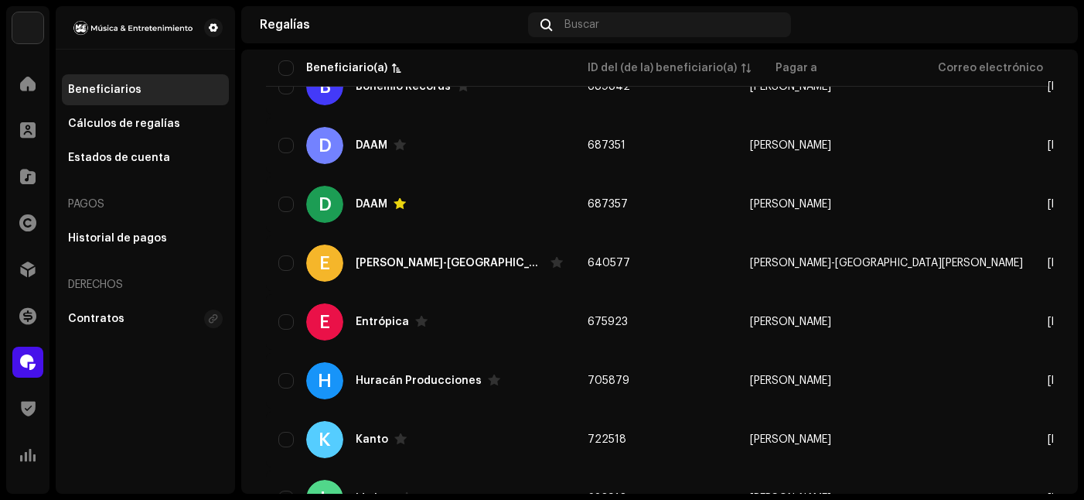
scroll to position [381, 0]
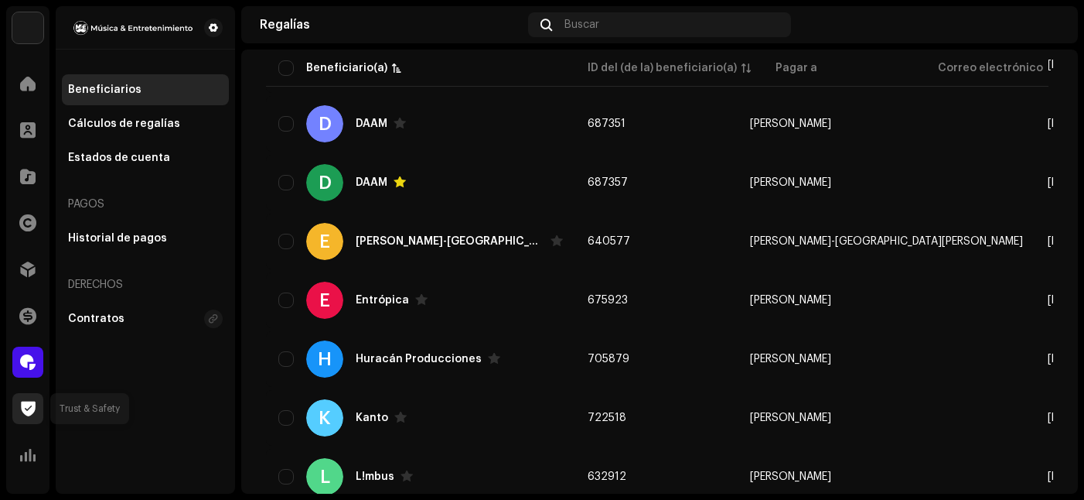
click at [18, 416] on div at bounding box center [27, 408] width 31 height 31
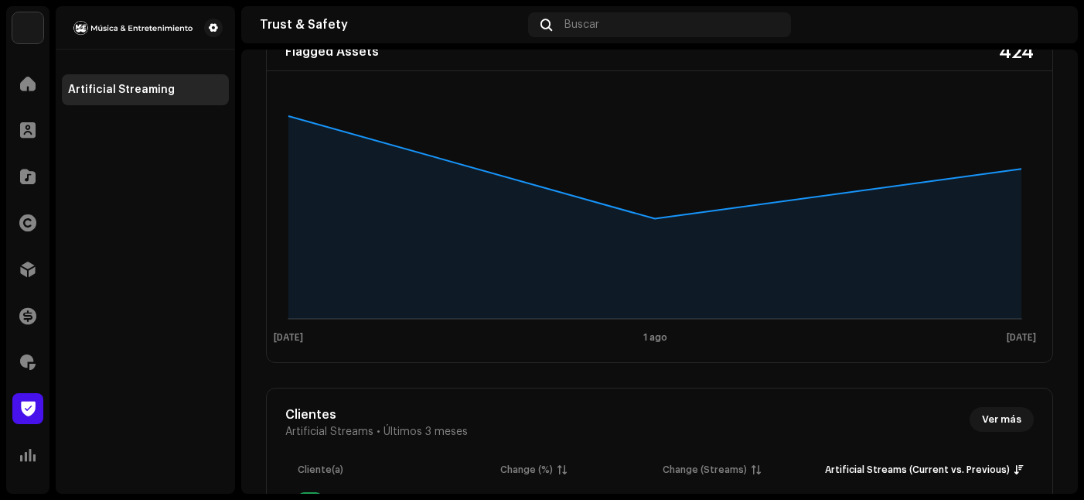
scroll to position [147, 0]
click at [28, 85] on span at bounding box center [27, 83] width 15 height 12
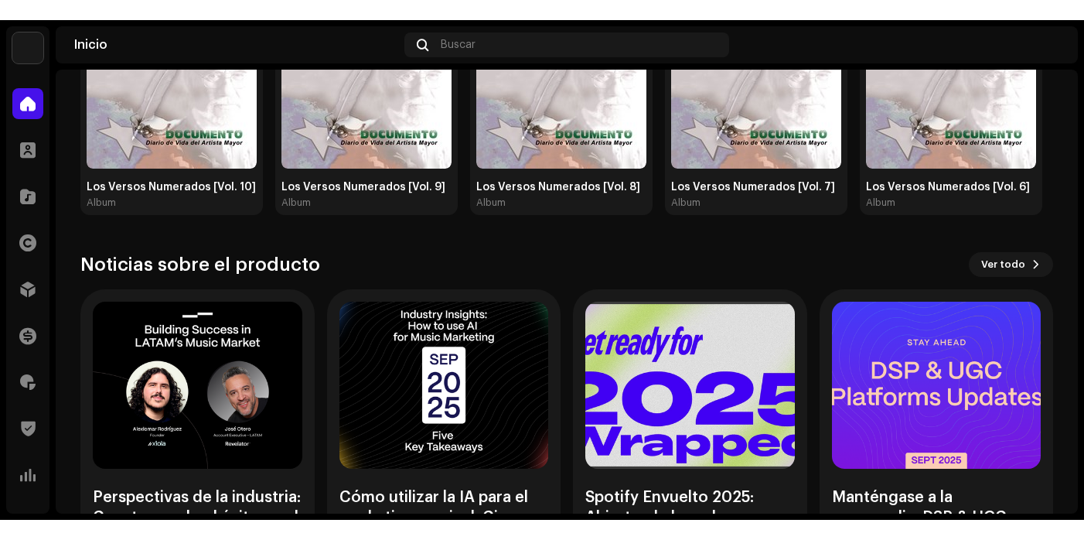
scroll to position [295, 0]
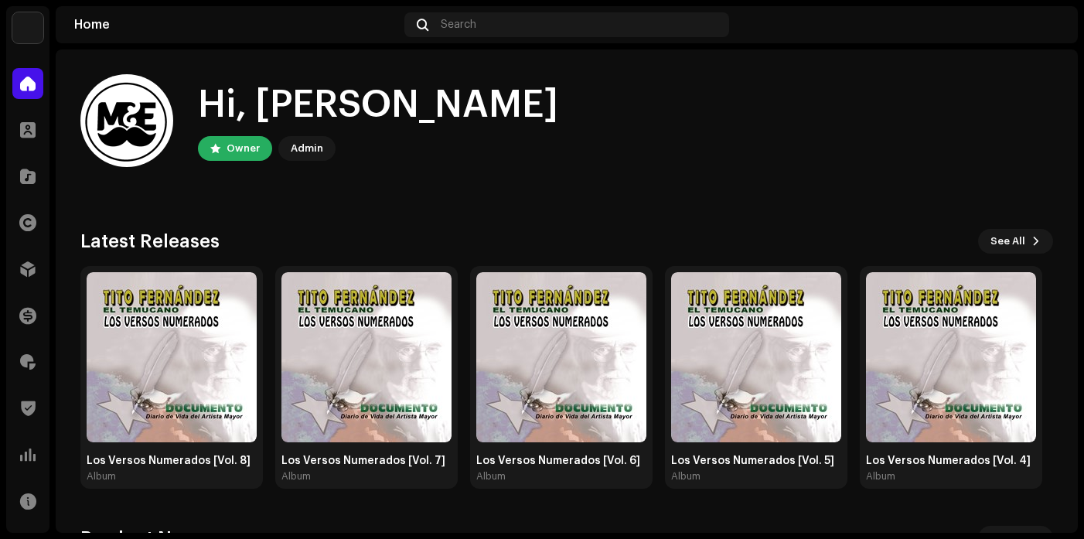
click at [32, 25] on img at bounding box center [27, 27] width 31 height 31
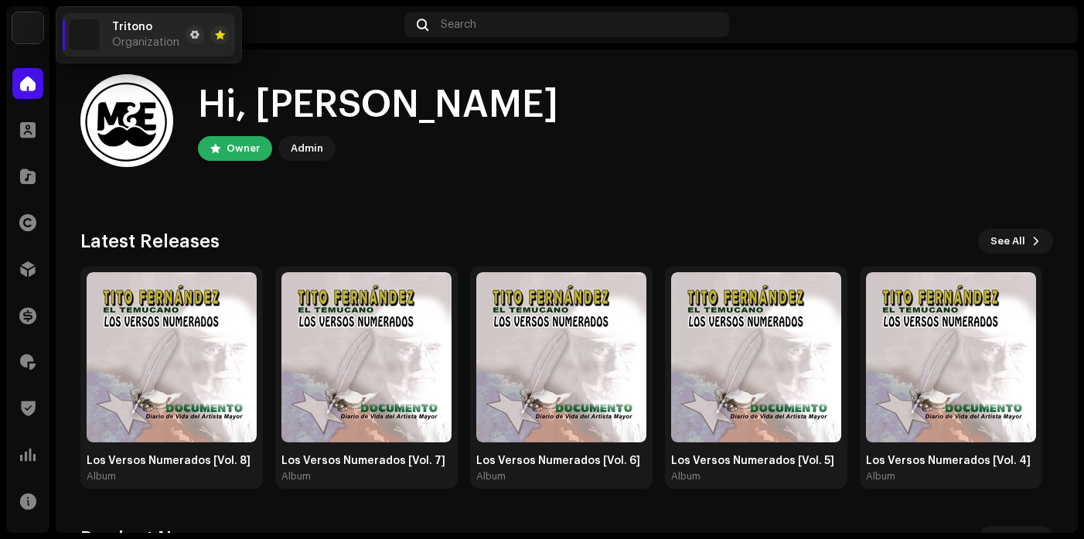
click at [126, 32] on span "Tritono" at bounding box center [132, 27] width 40 height 12
click at [190, 33] on span at bounding box center [194, 35] width 9 height 12
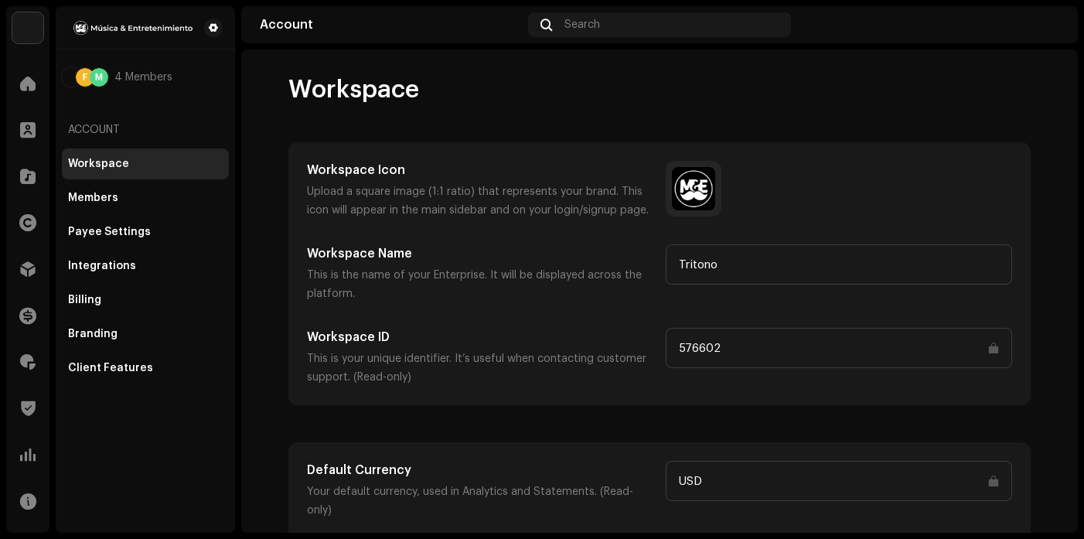
click at [222, 70] on div "F M 4 Members" at bounding box center [145, 77] width 167 height 19
click at [128, 360] on div "Client Features" at bounding box center [145, 368] width 167 height 31
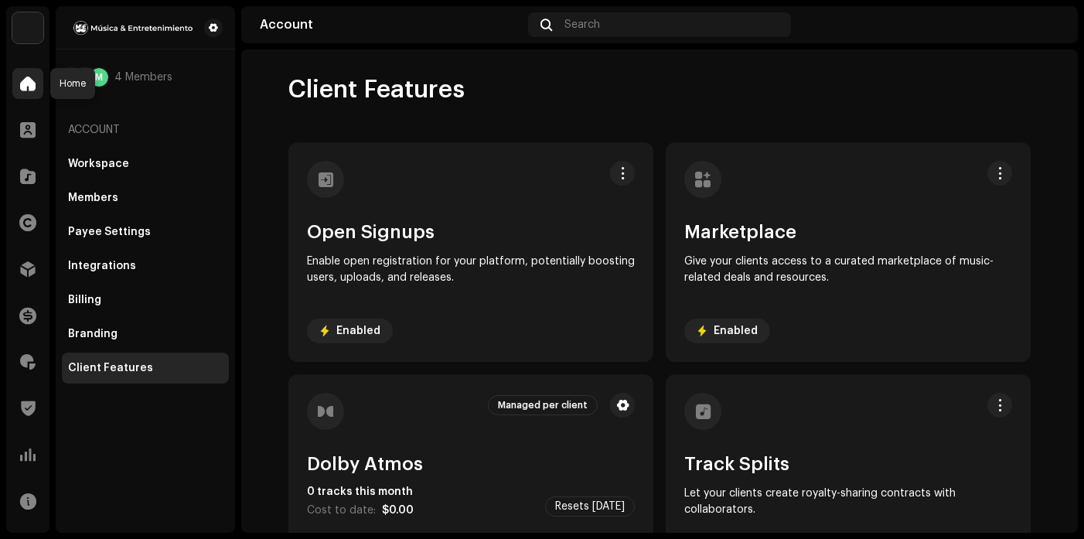
click at [24, 83] on span at bounding box center [27, 83] width 15 height 12
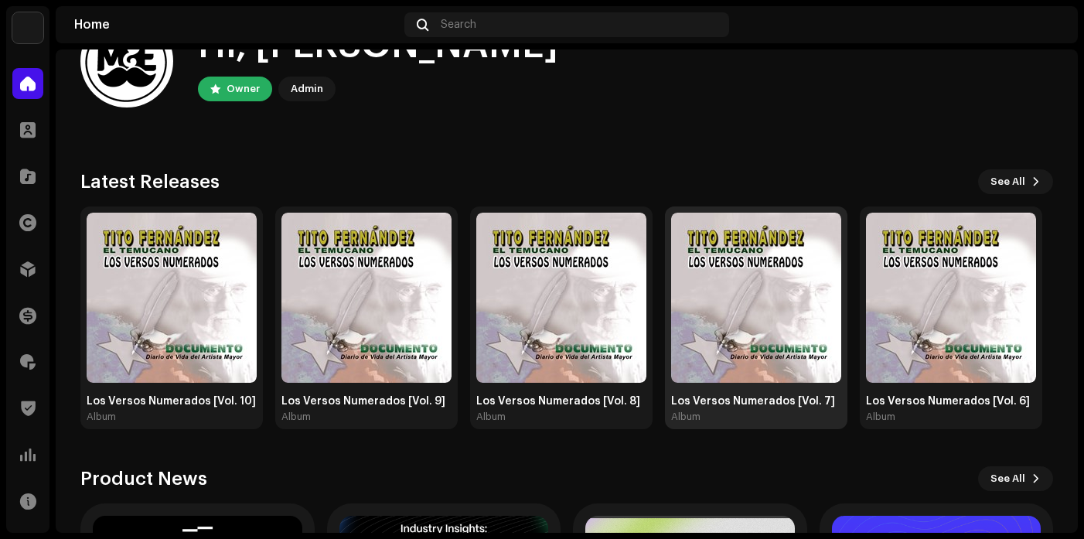
scroll to position [56, 0]
